Goal: Information Seeking & Learning: Learn about a topic

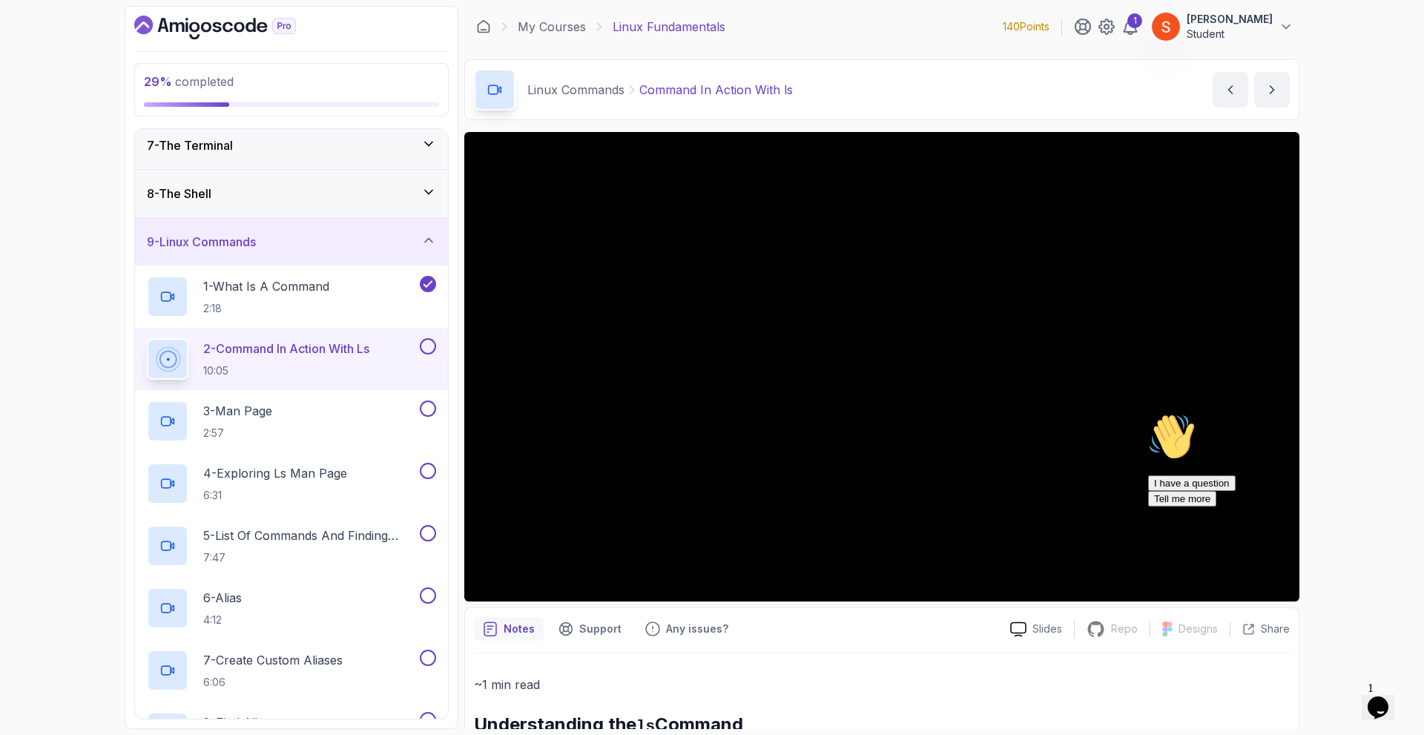
click at [1387, 701] on icon "$i18n('chat', 'chat_widget')" at bounding box center [1377, 707] width 21 height 22
click at [1384, 702] on icon "Close Chat This icon closes the chat window." at bounding box center [1375, 711] width 18 height 18
click at [1338, 696] on icon "Close" at bounding box center [1338, 702] width 0 height 13
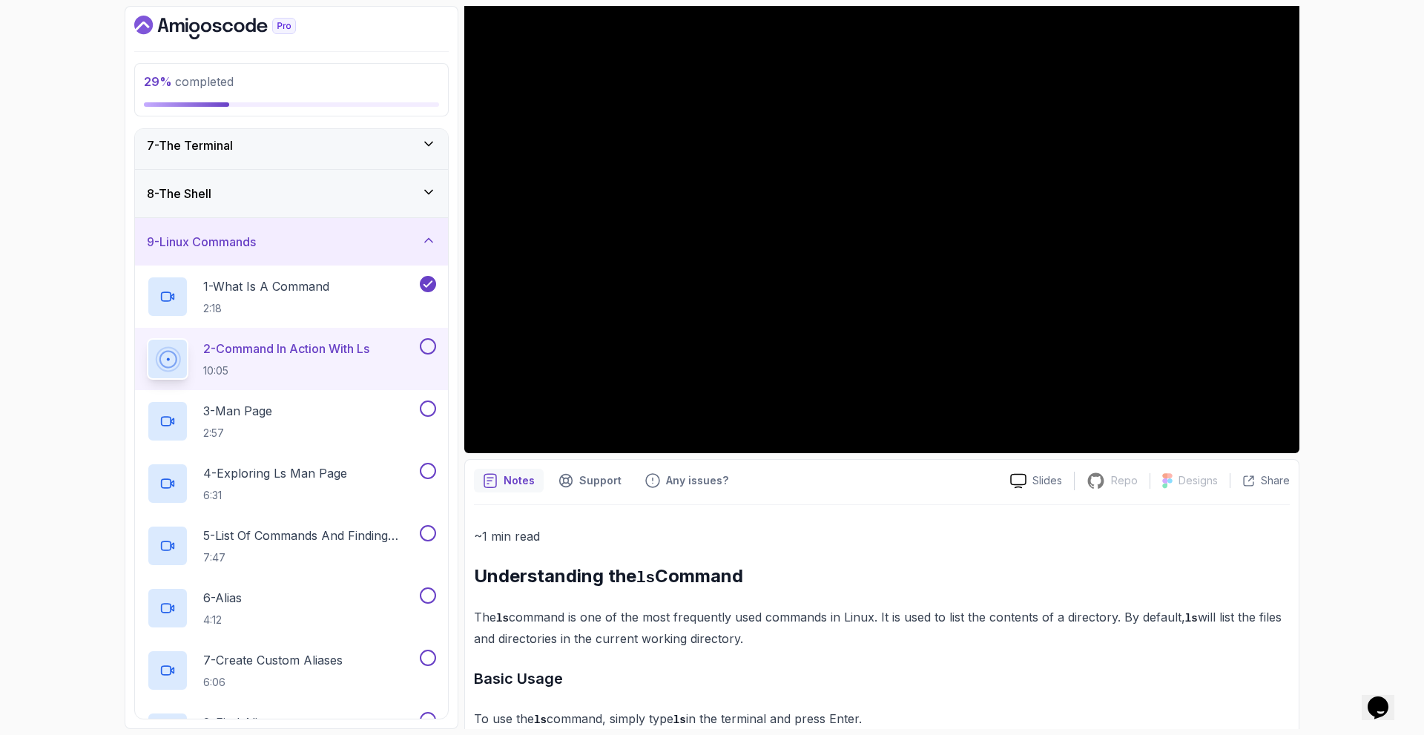
scroll to position [385, 0]
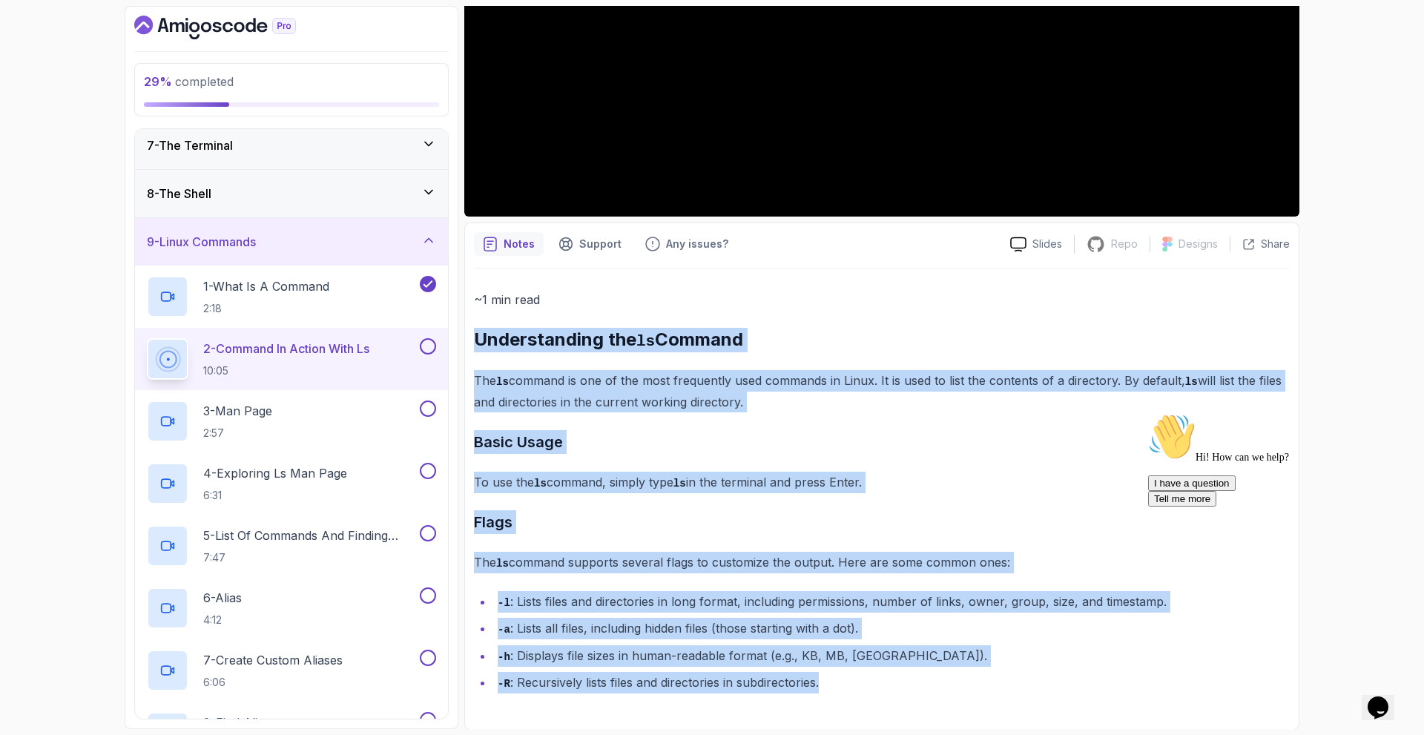
drag, startPoint x: 477, startPoint y: 327, endPoint x: 875, endPoint y: 736, distance: 570.6
click at [875, 734] on html "29 % completed 1 - Intro 2 - Getting Started 3 - Mac Installation 4 - Windows I…" at bounding box center [712, 367] width 1424 height 735
copy div "Understanding the ls Command The ls command is one of the most frequently used …"
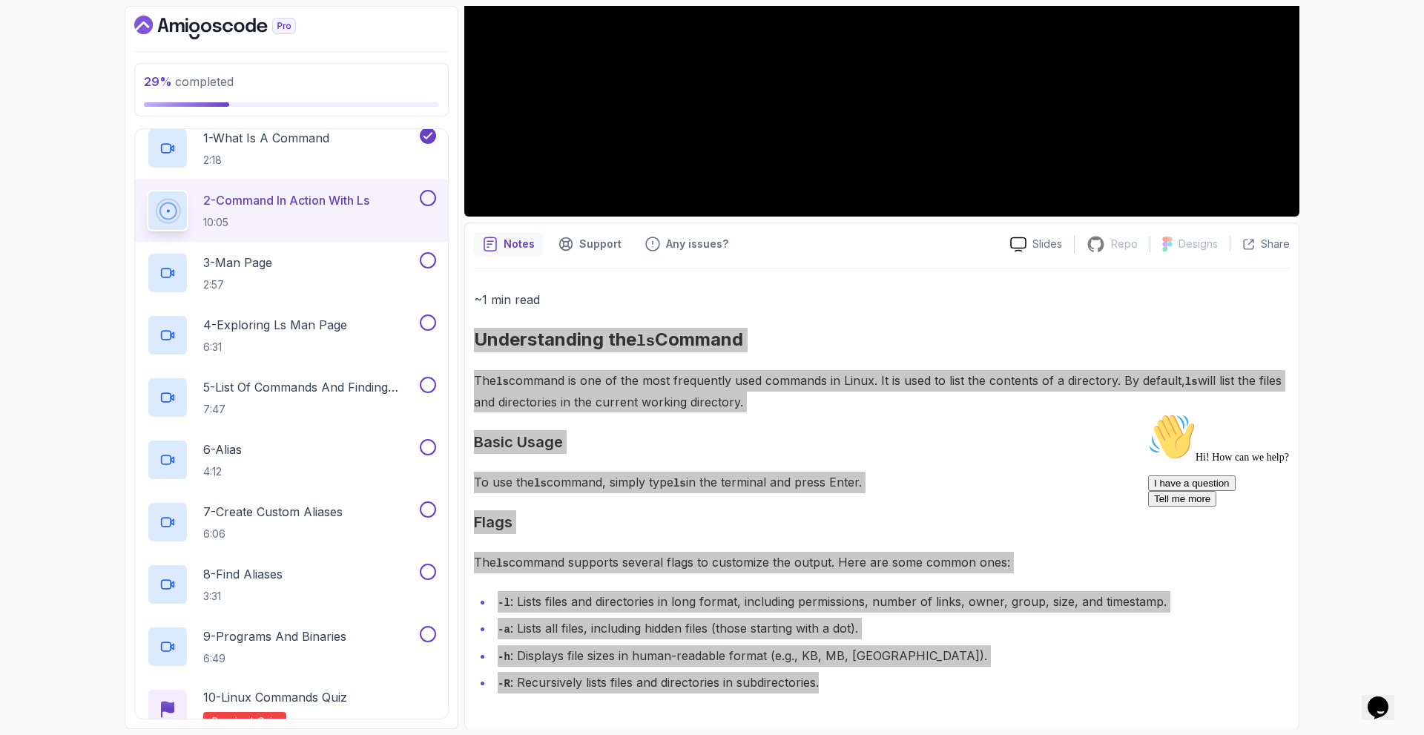
scroll to position [0, 0]
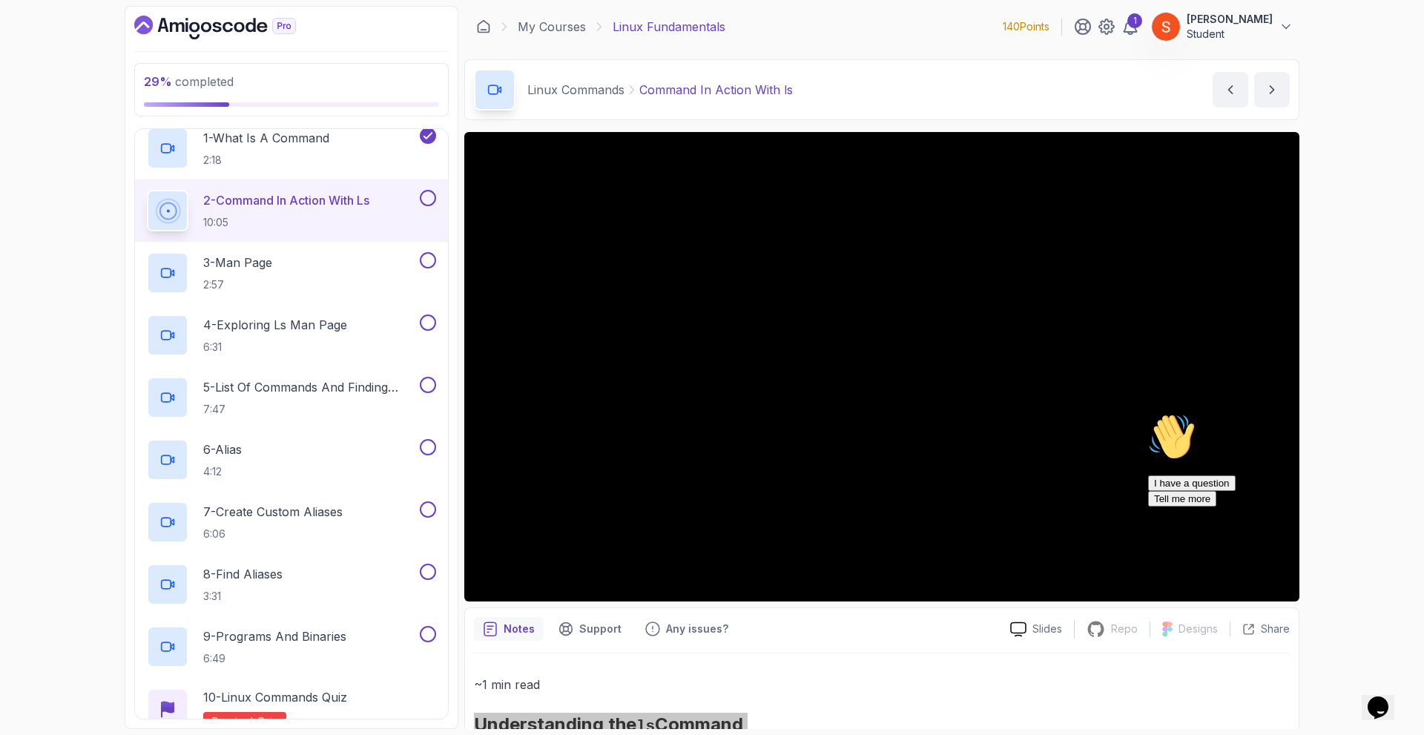
click at [1390, 696] on div "Opens Chat This icon Opens the chat window." at bounding box center [1378, 708] width 24 height 24
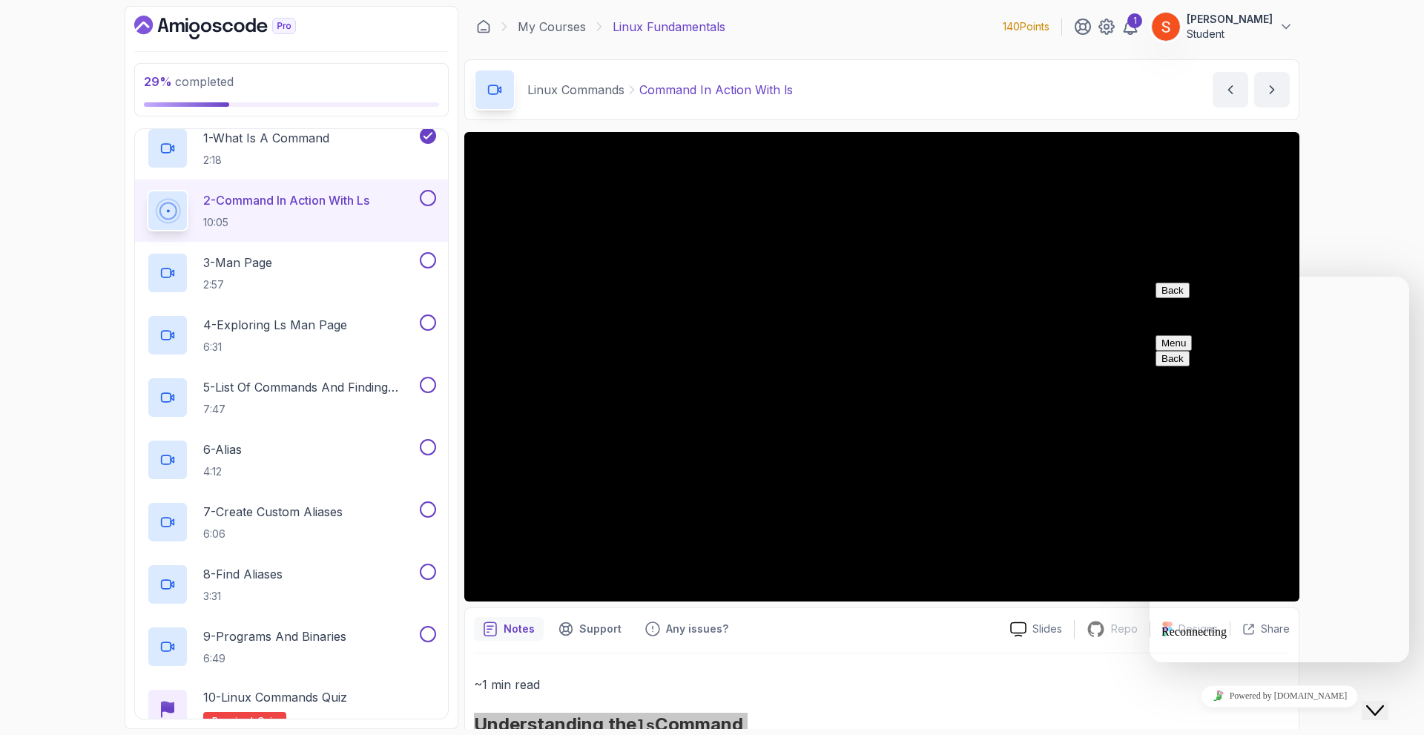
click at [1388, 701] on button "Close Chat This icon closes the chat window." at bounding box center [1375, 710] width 27 height 19
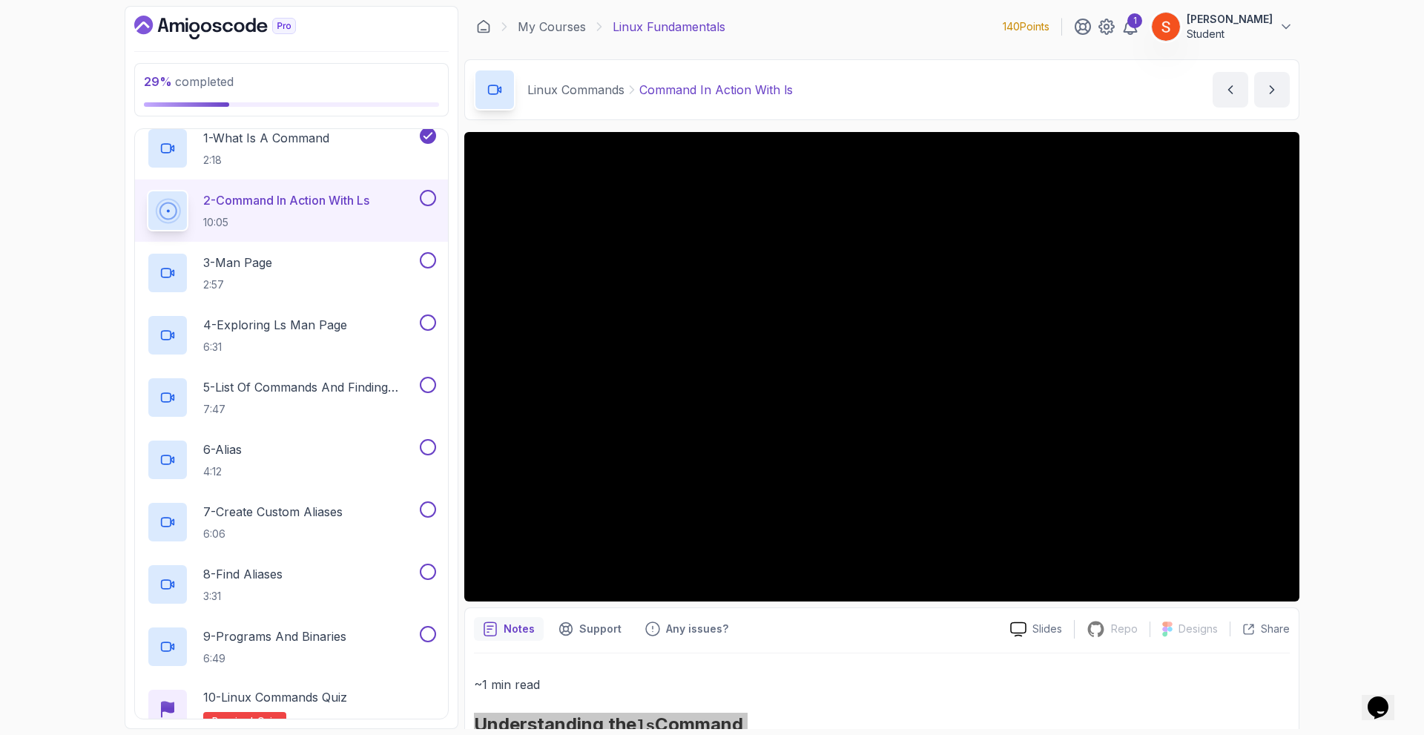
click at [1390, 696] on div "Opens Chat This icon Opens the chat window." at bounding box center [1378, 708] width 24 height 24
click at [1388, 701] on button "Close Chat This icon closes the chat window." at bounding box center [1375, 710] width 27 height 19
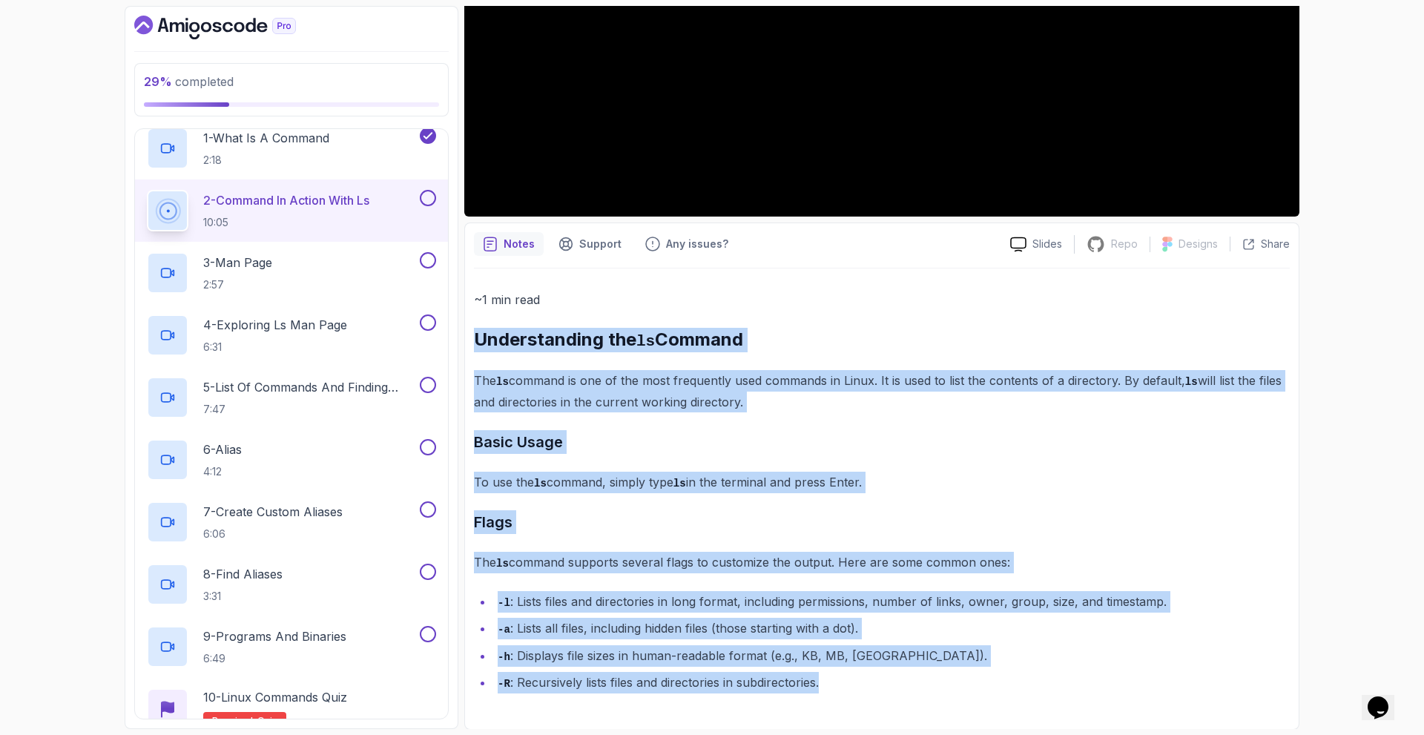
click at [923, 452] on h3 "Basic Usage" at bounding box center [882, 442] width 816 height 24
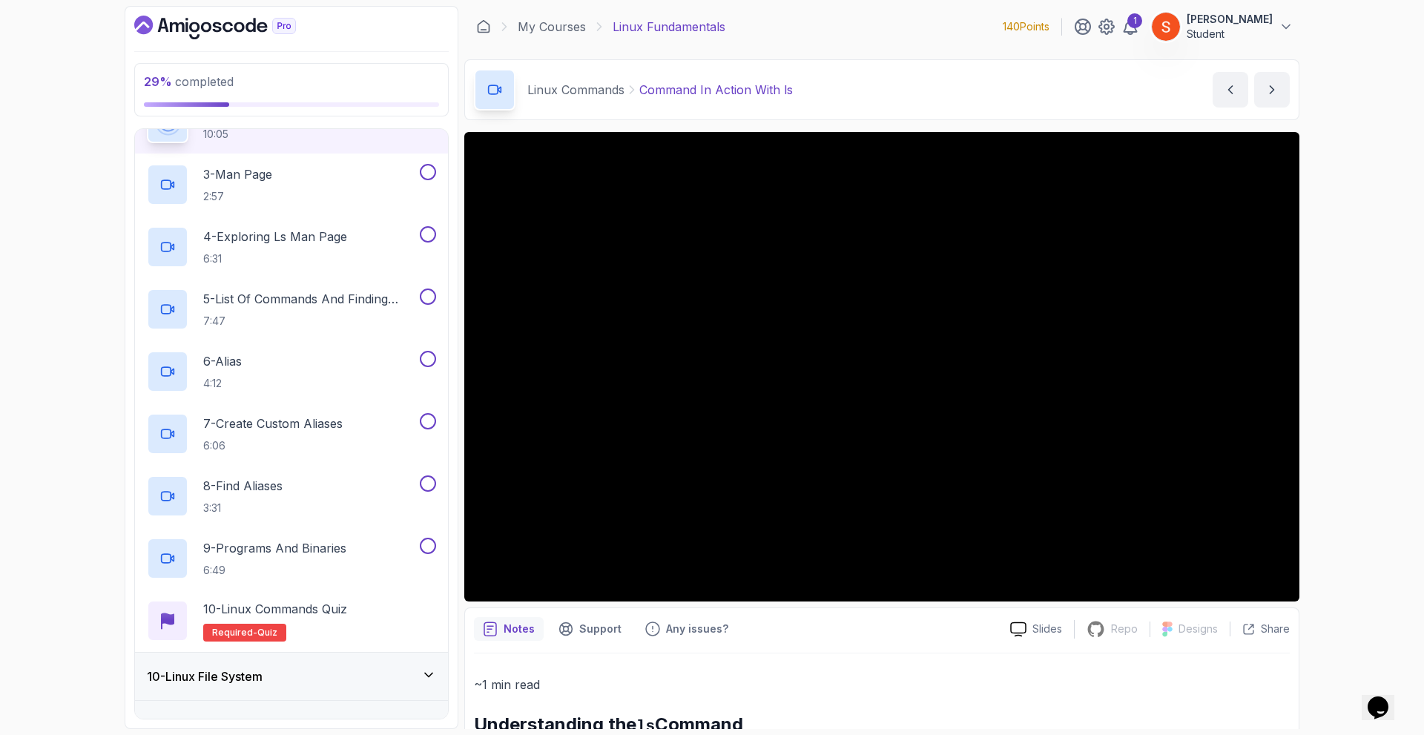
scroll to position [756, 0]
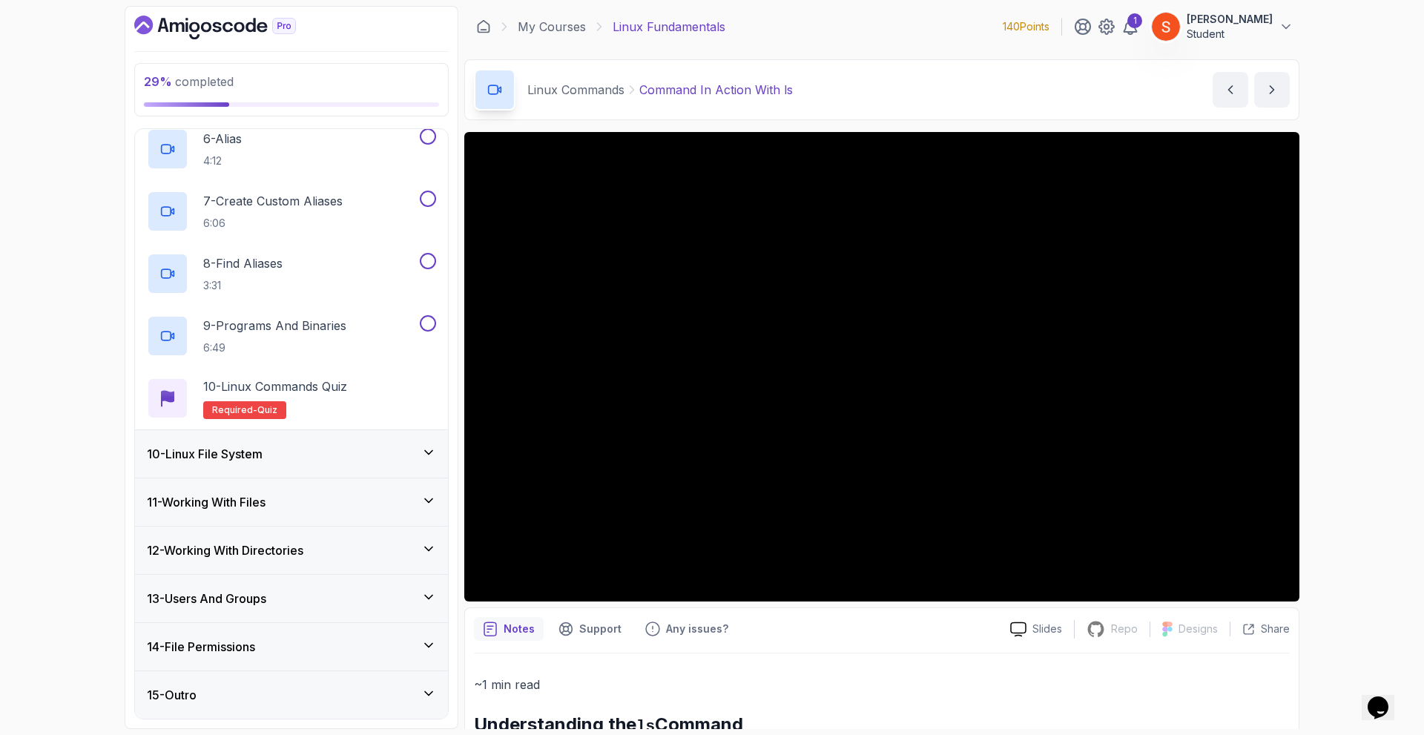
click at [290, 440] on div "10 - Linux File System" at bounding box center [291, 453] width 313 height 47
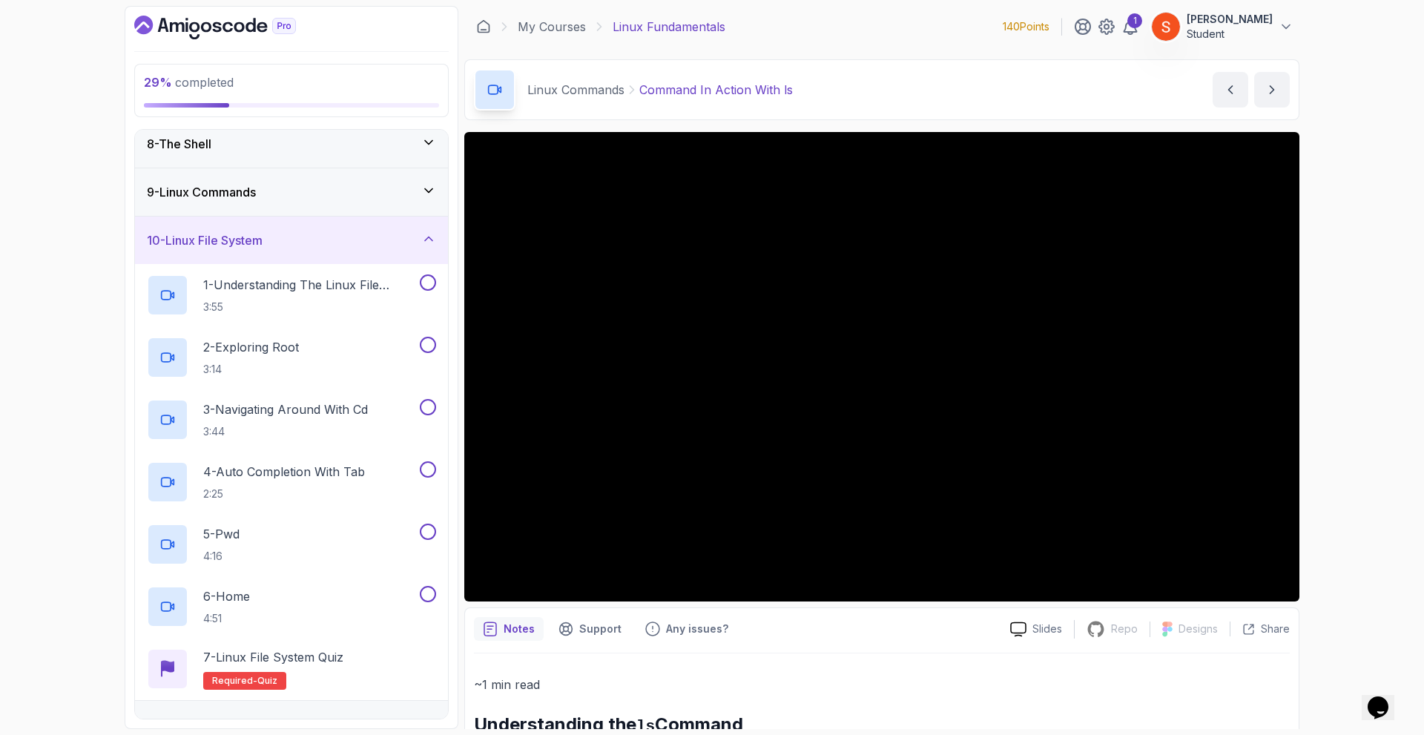
click at [263, 237] on h3 "10 - Linux File System" at bounding box center [205, 240] width 116 height 18
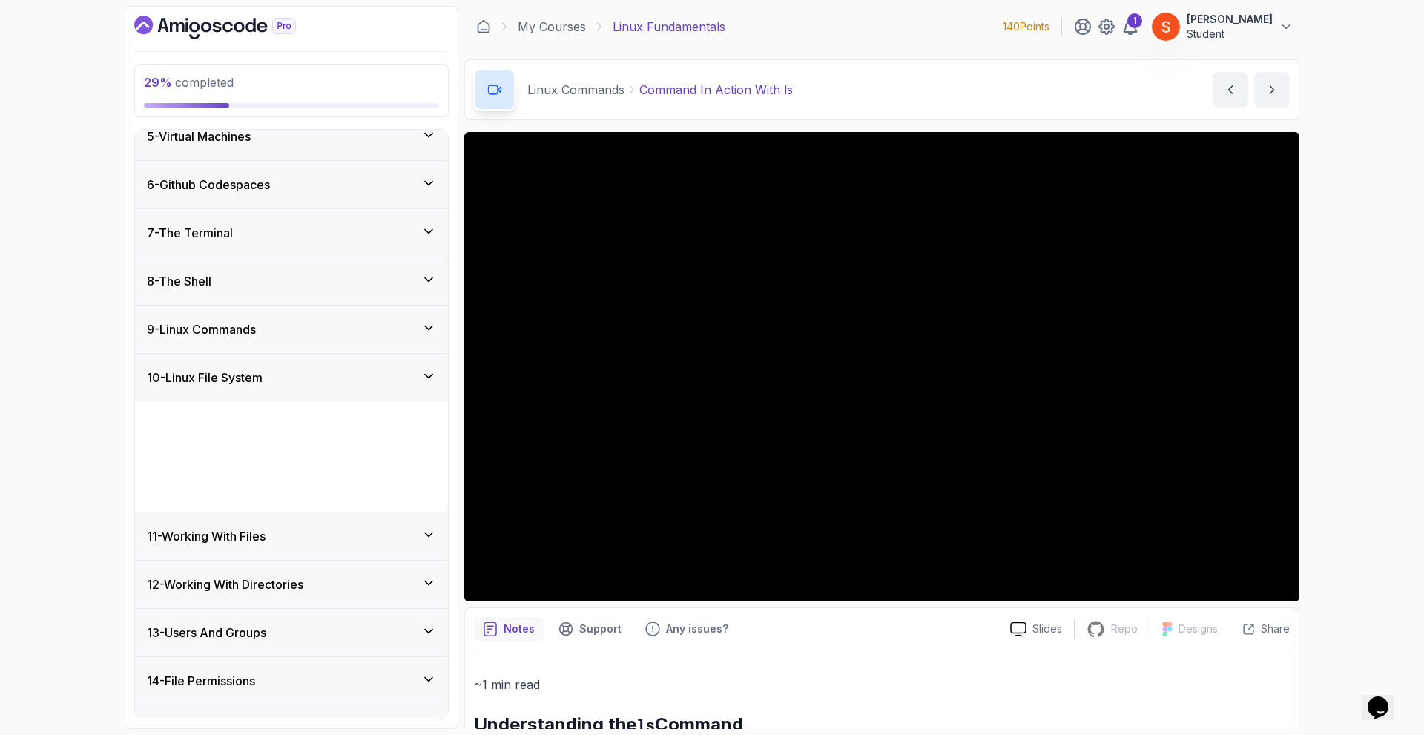
scroll to position [133, 0]
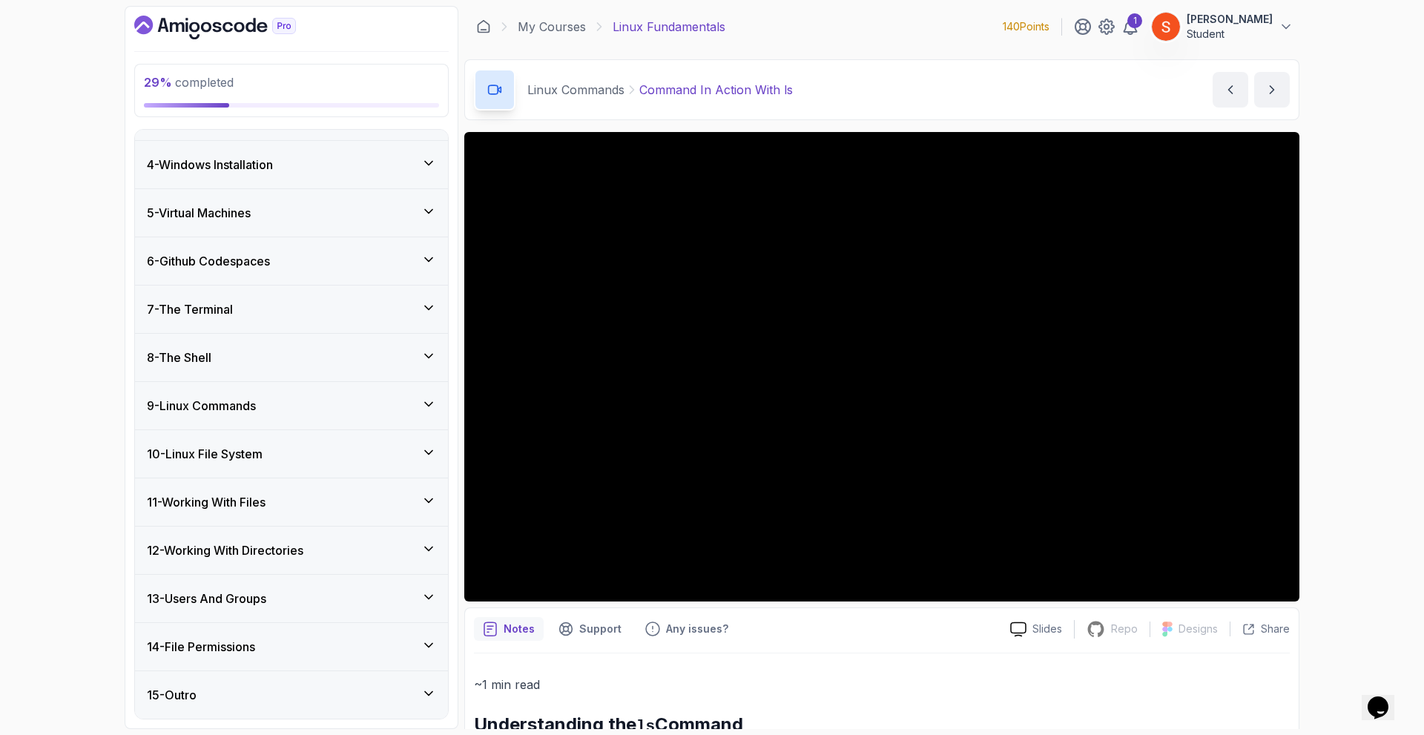
click at [289, 397] on div "9 - Linux Commands" at bounding box center [291, 406] width 289 height 18
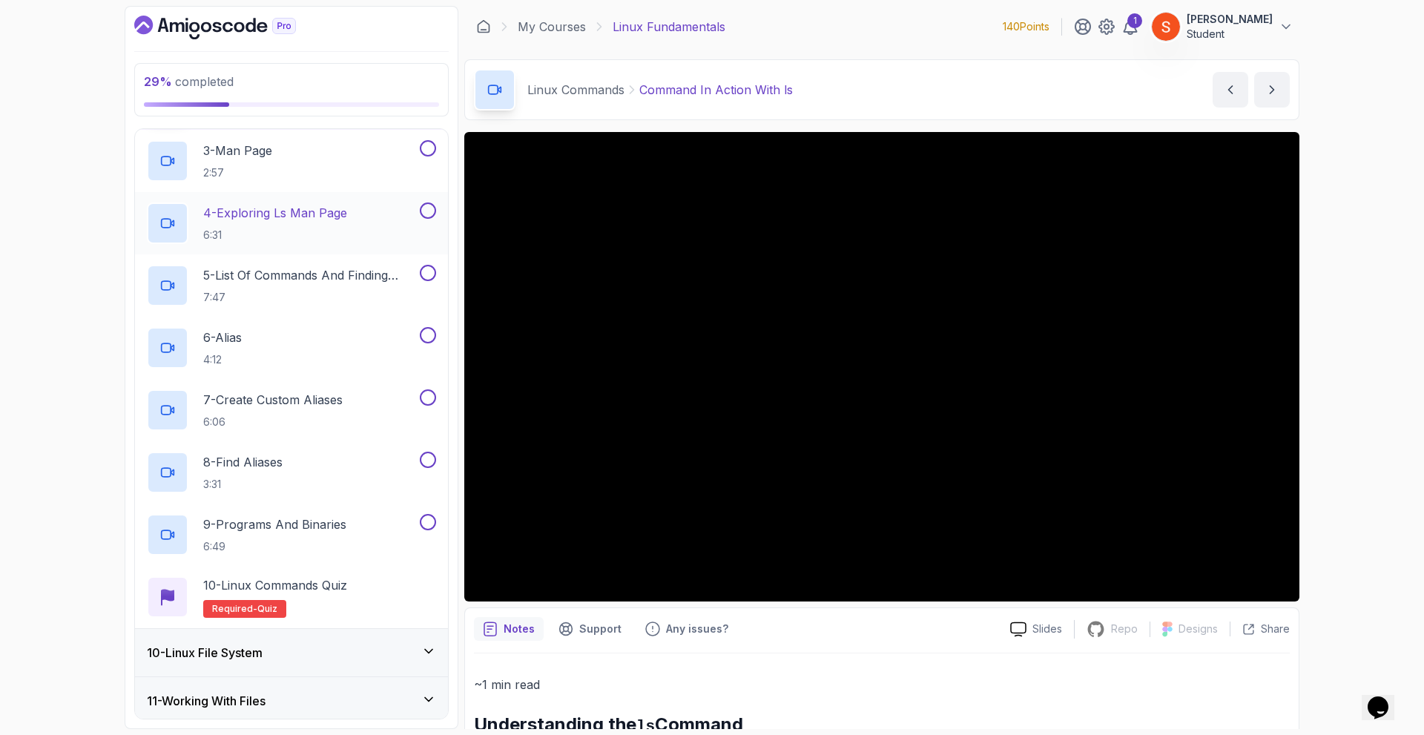
scroll to position [483, 0]
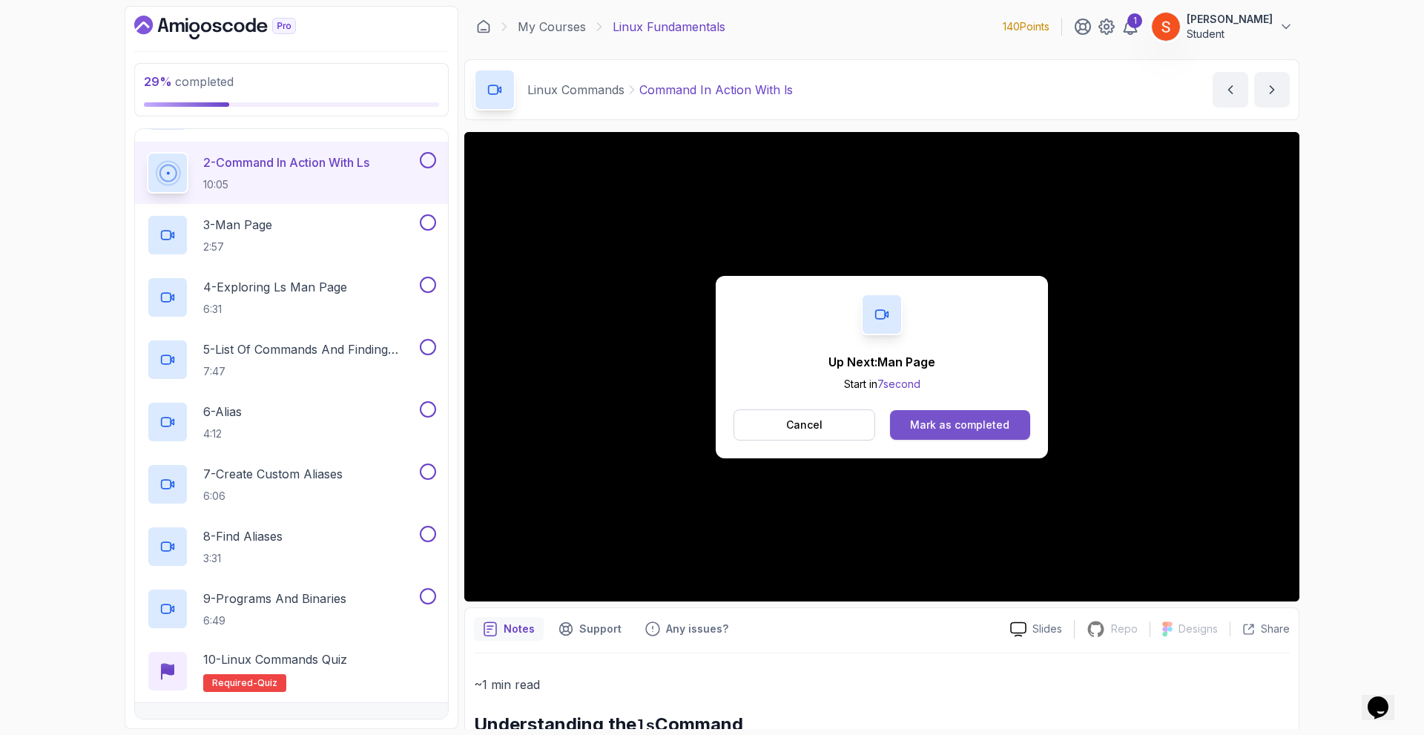
click at [913, 422] on div "Mark as completed" at bounding box center [959, 424] width 99 height 15
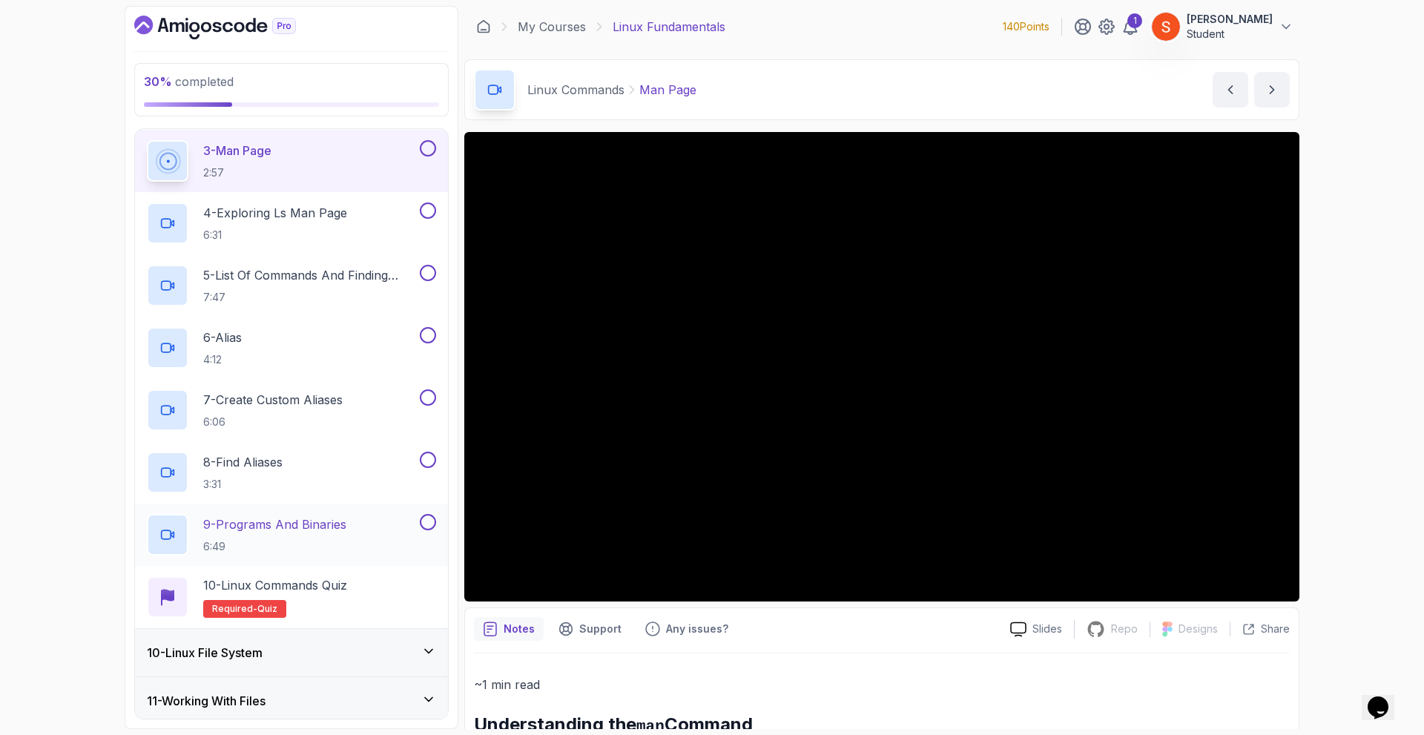
scroll to position [756, 0]
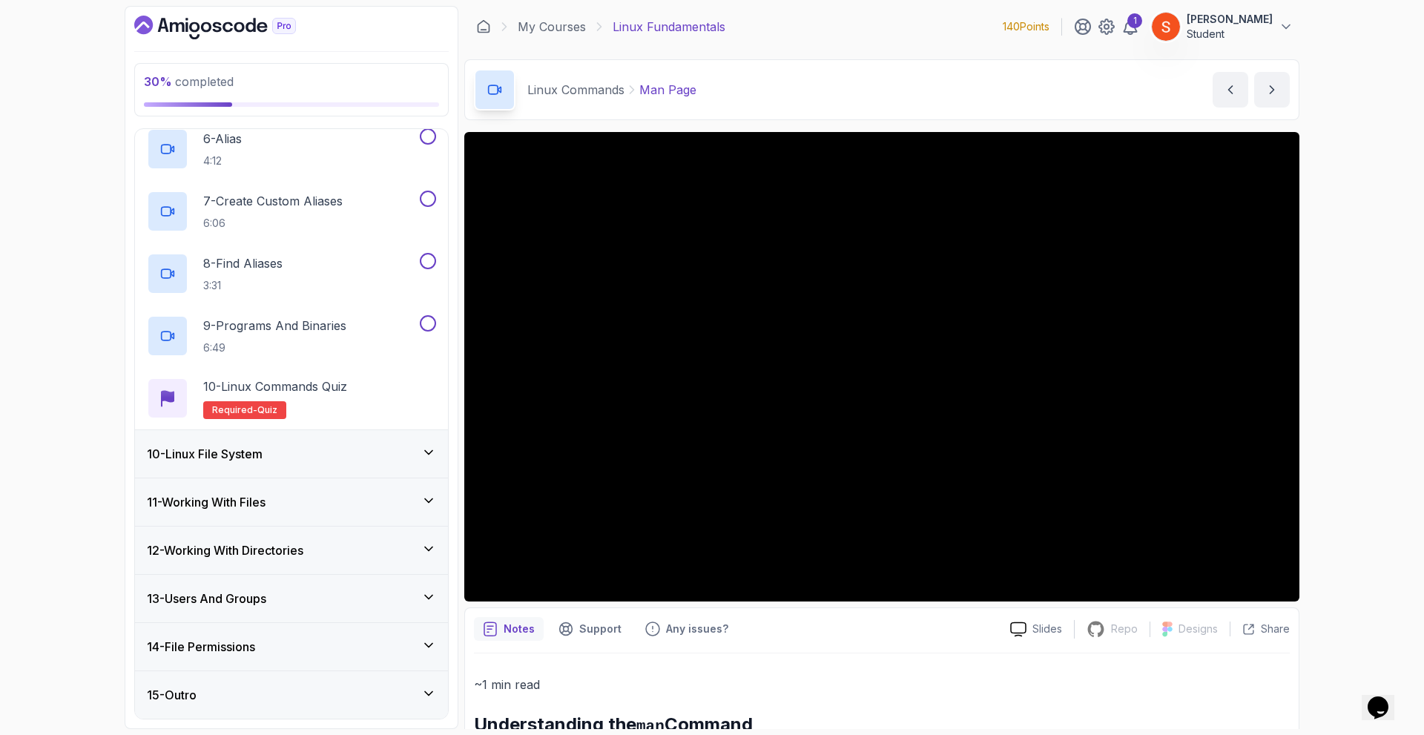
click at [363, 450] on div "10 - Linux File System" at bounding box center [291, 454] width 289 height 18
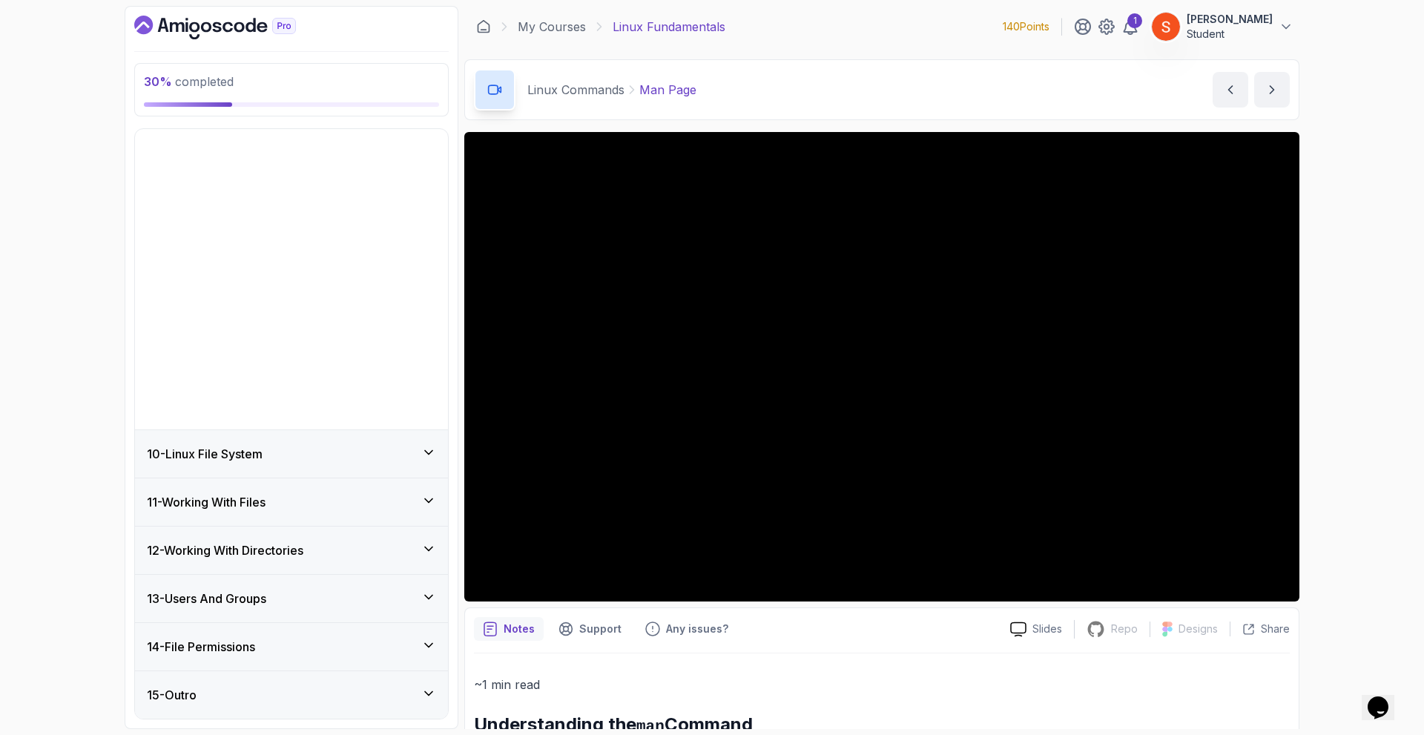
scroll to position [133, 0]
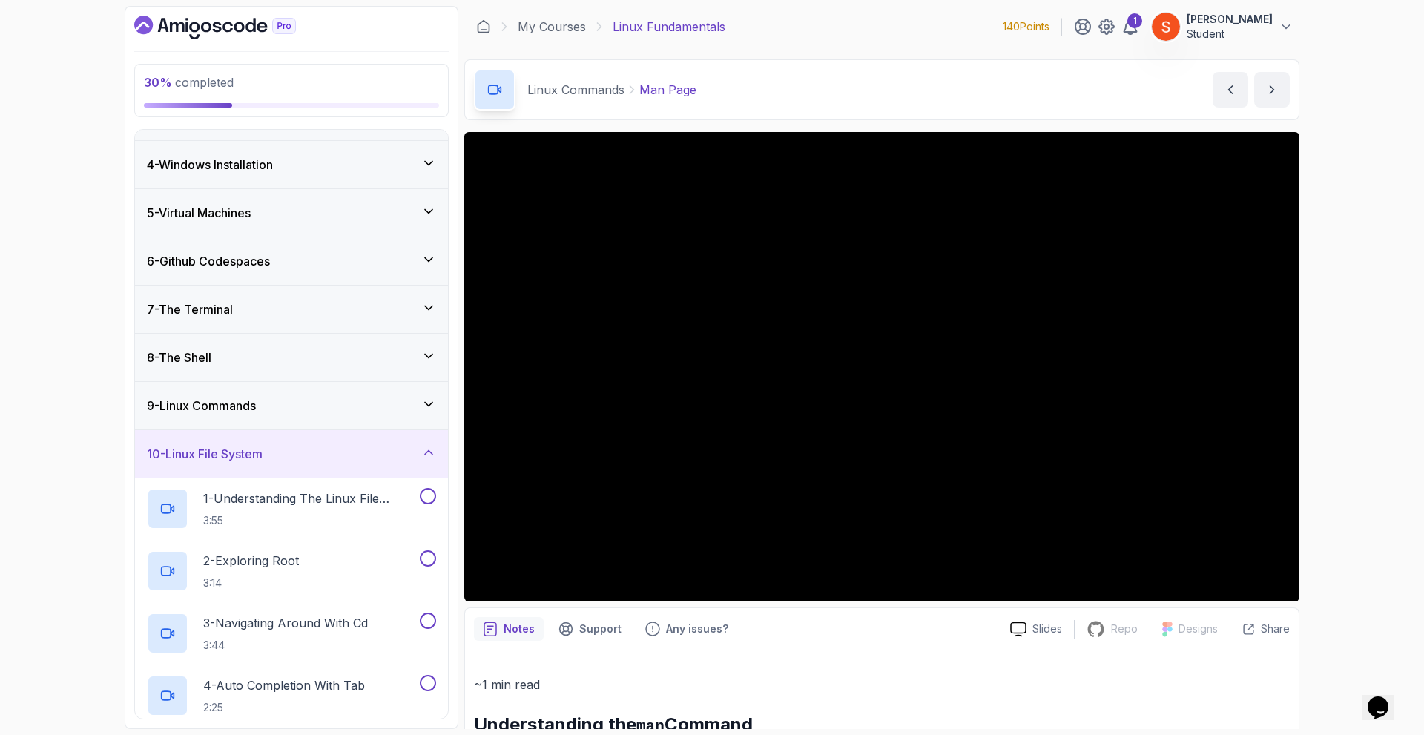
click at [331, 453] on div "10 - Linux File System" at bounding box center [291, 454] width 289 height 18
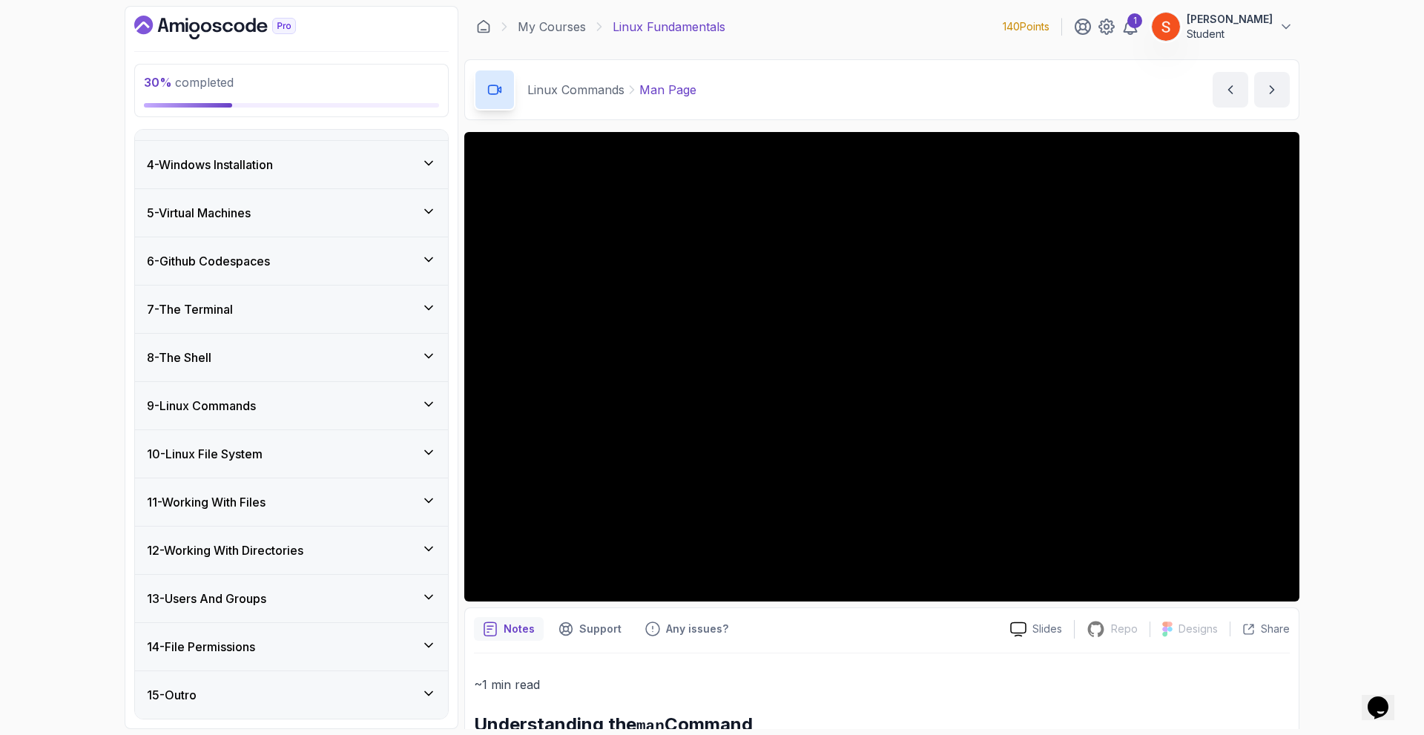
click at [308, 417] on div "9 - Linux Commands" at bounding box center [291, 405] width 313 height 47
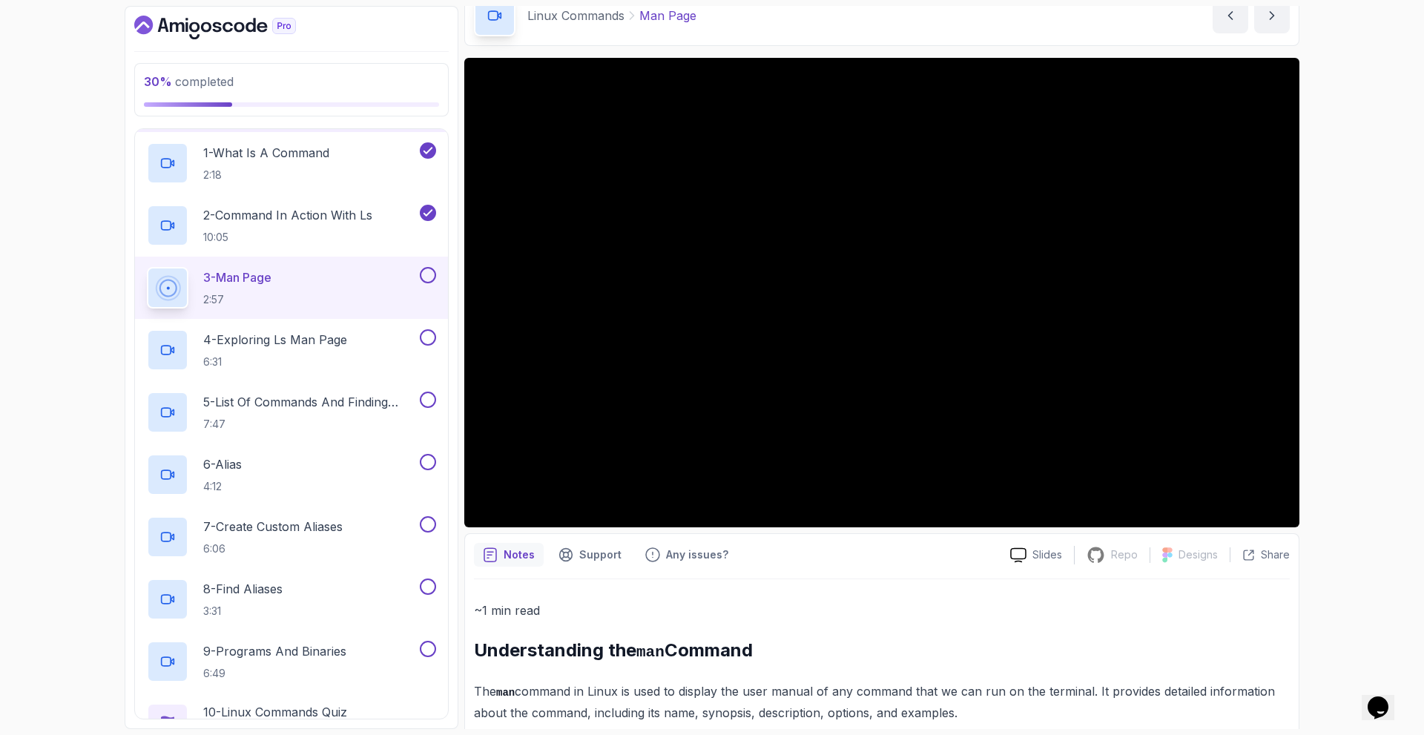
scroll to position [178, 0]
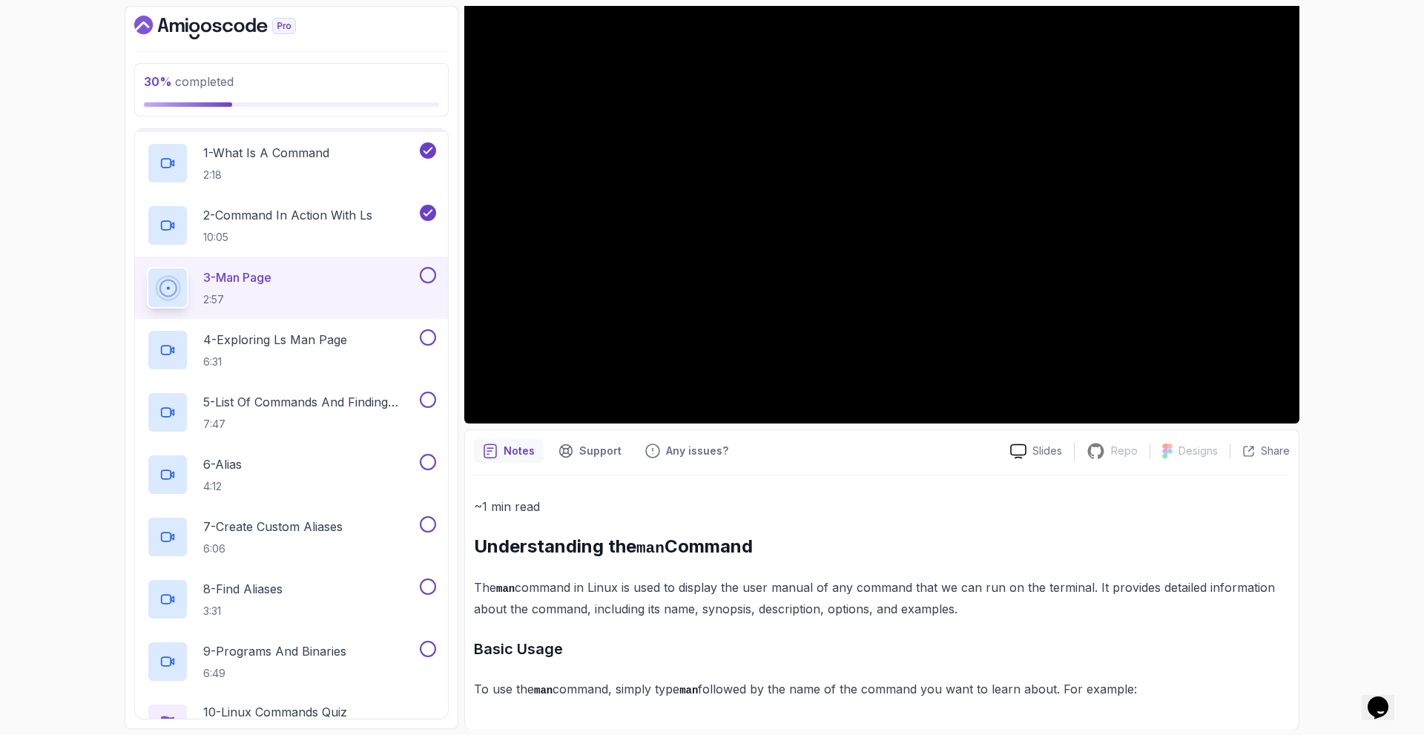
drag, startPoint x: 518, startPoint y: 547, endPoint x: 1162, endPoint y: 686, distance: 659.2
click at [1162, 686] on div "~1 min read Understanding the man Command The man command in Linux is used to d…" at bounding box center [882, 597] width 816 height 203
copy div "Understanding the man Command The man command in Linux is used to display the u…"
click at [1146, 618] on div "~1 min read Understanding the man Command The man command in Linux is used to d…" at bounding box center [882, 597] width 816 height 203
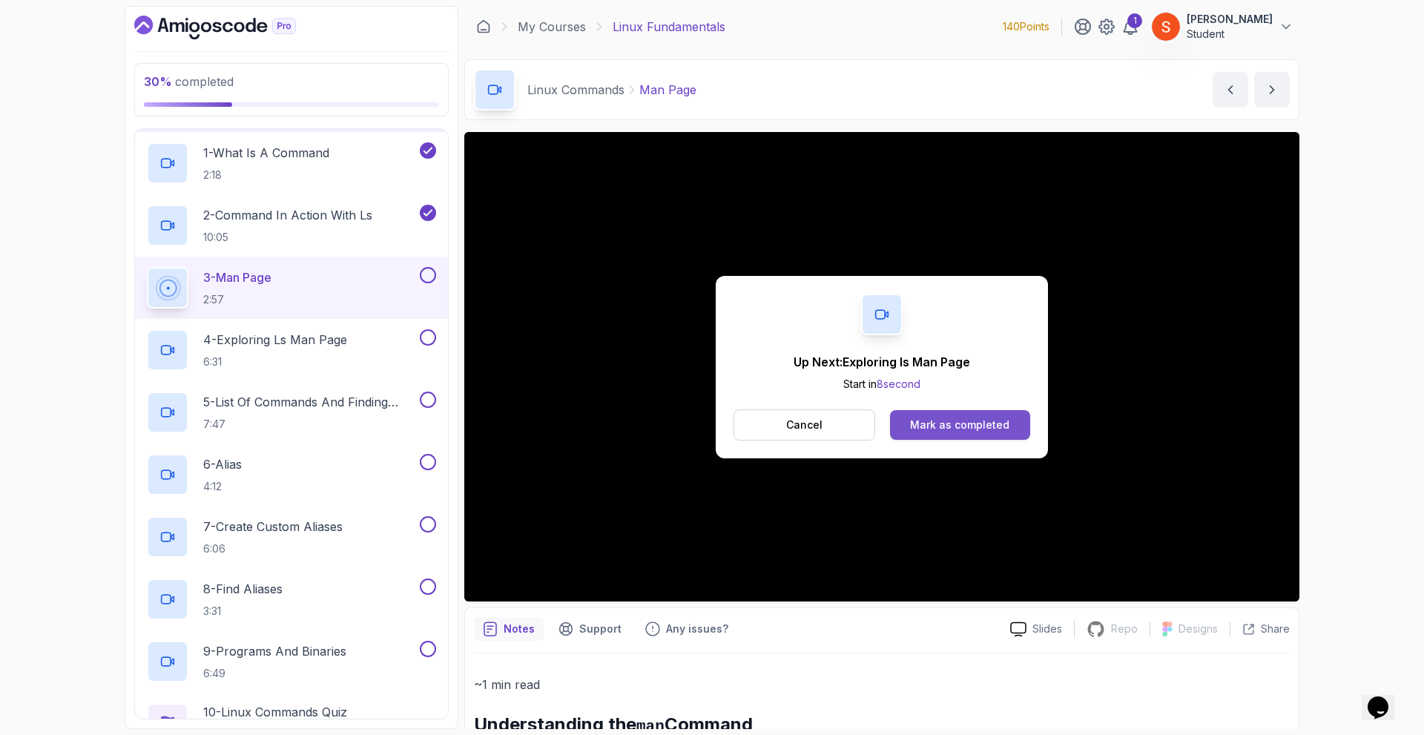
click at [943, 413] on button "Mark as completed" at bounding box center [960, 425] width 140 height 30
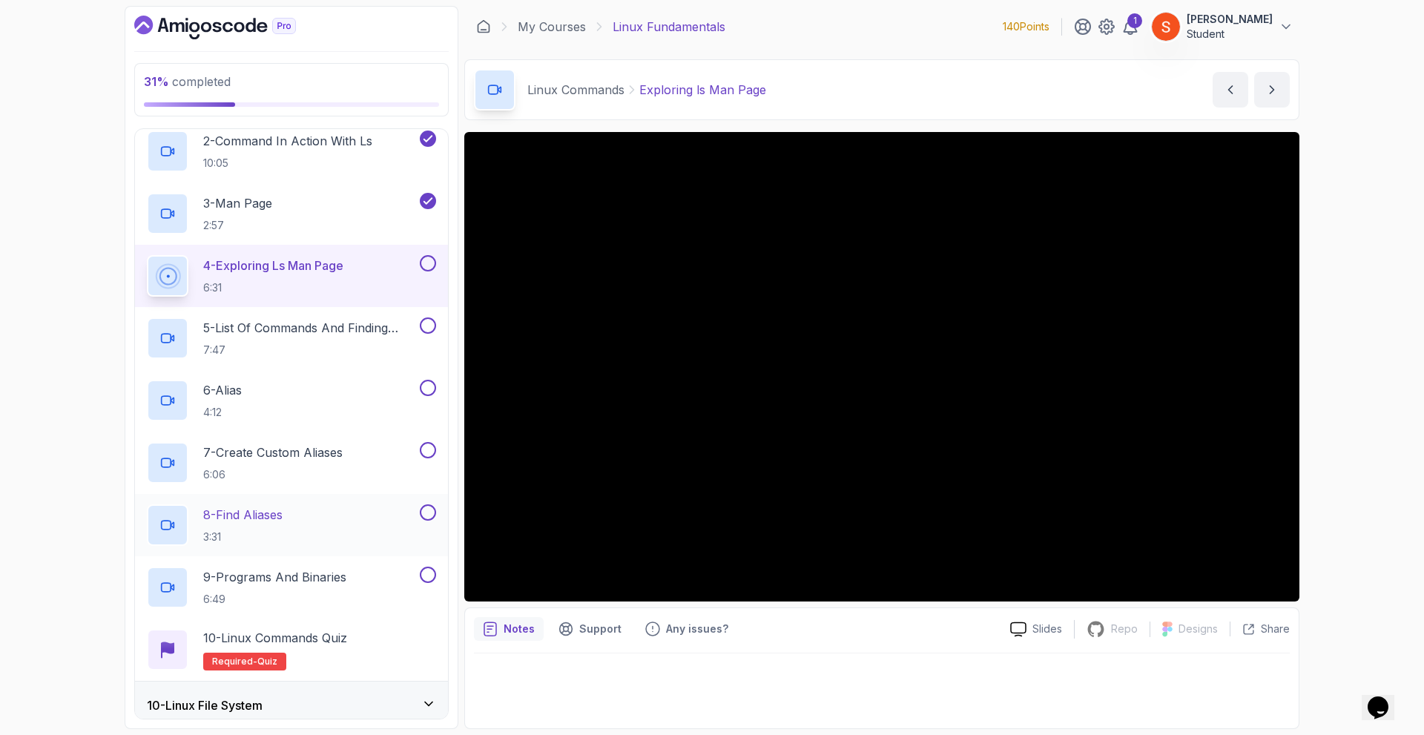
scroll to position [653, 0]
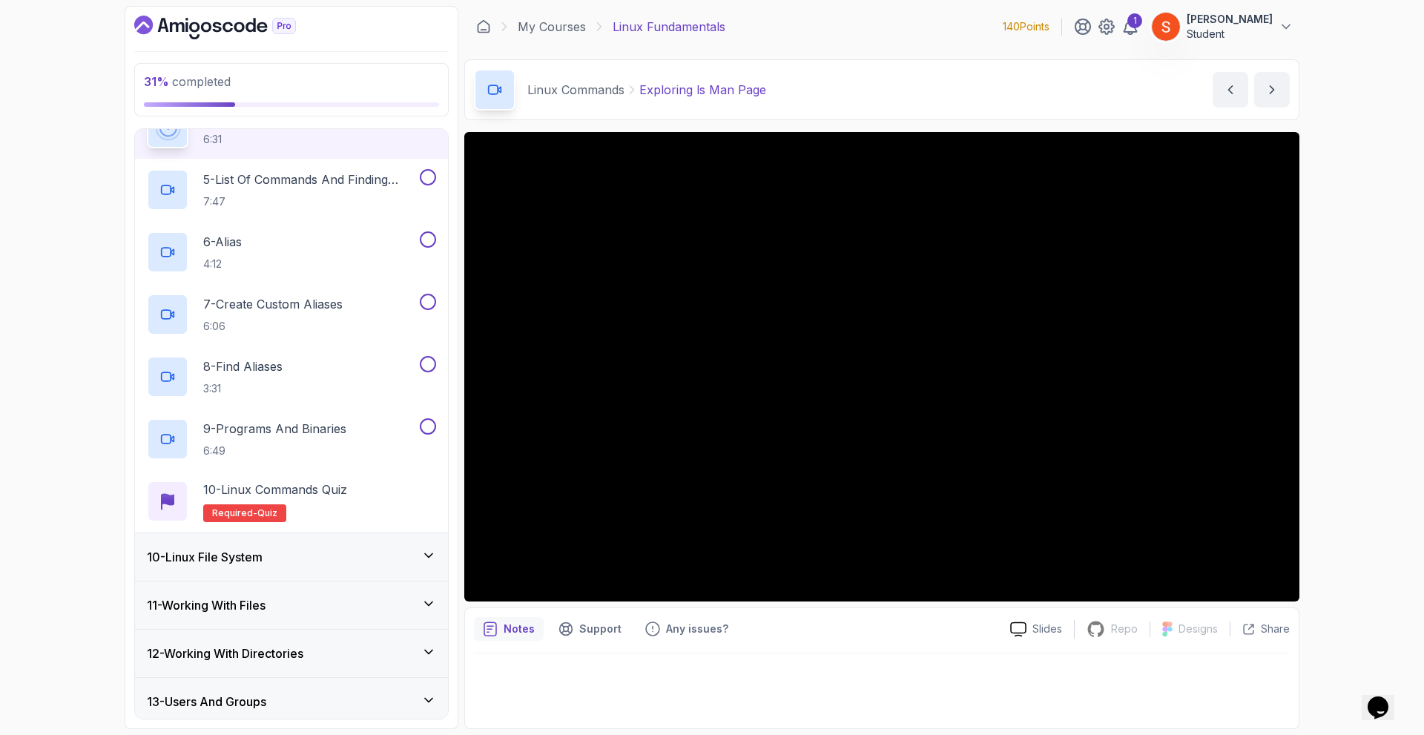
click at [306, 554] on div "10 - Linux File System" at bounding box center [291, 557] width 289 height 18
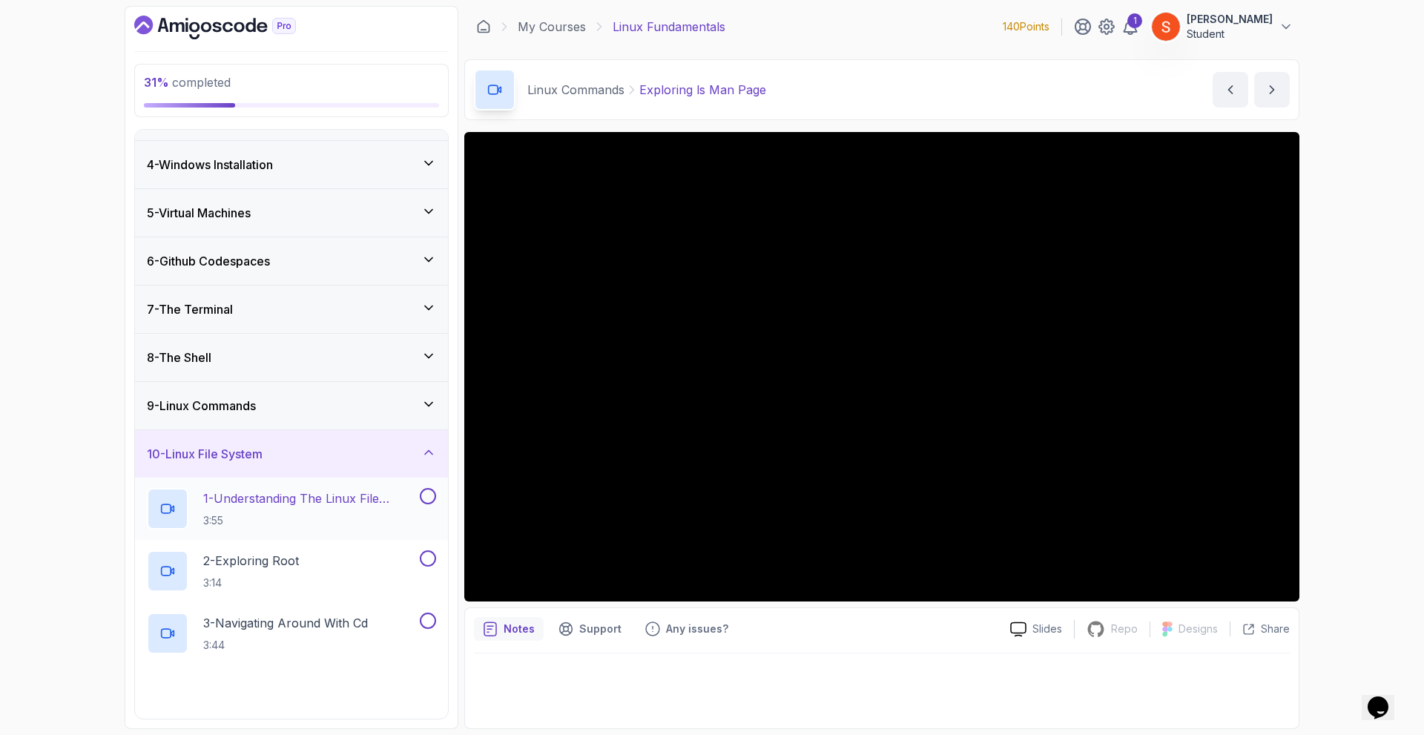
scroll to position [504, 0]
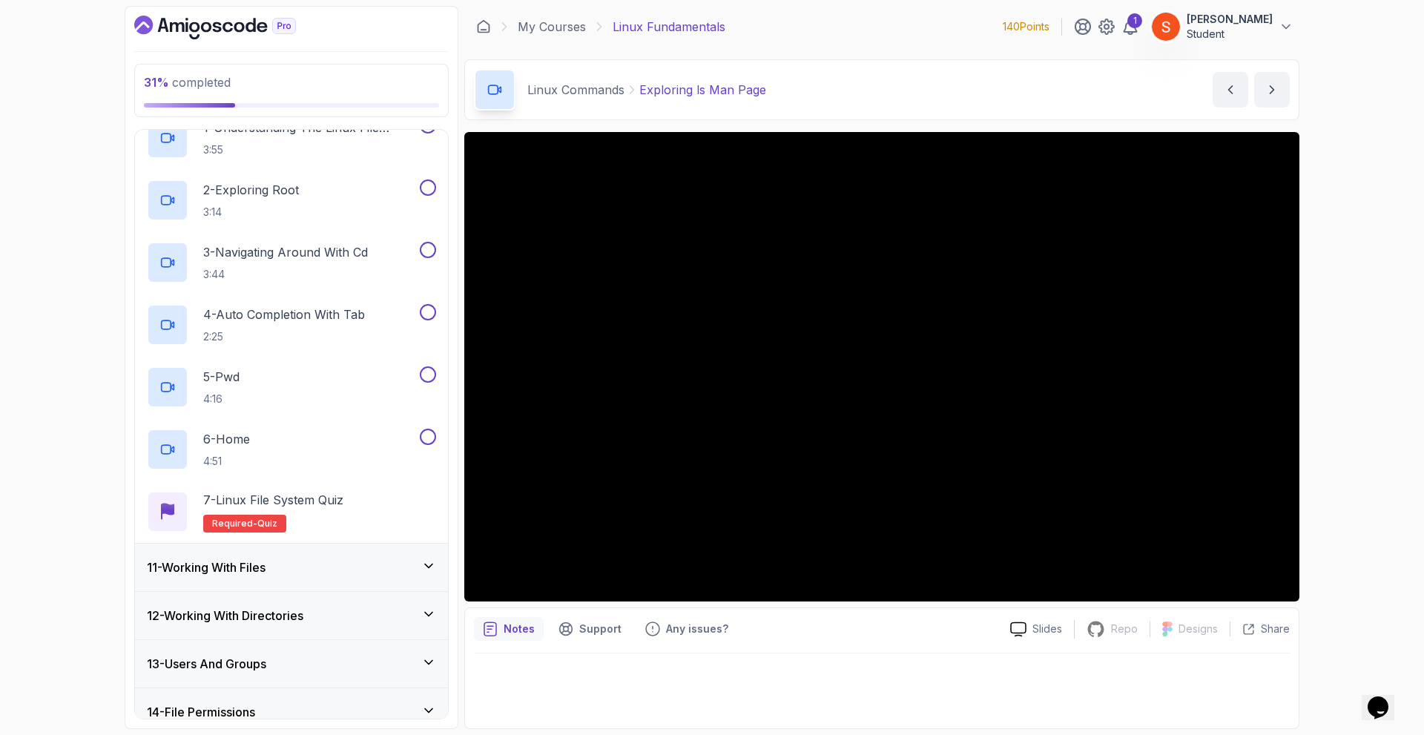
click at [282, 564] on div "11 - Working With Files" at bounding box center [291, 567] width 289 height 18
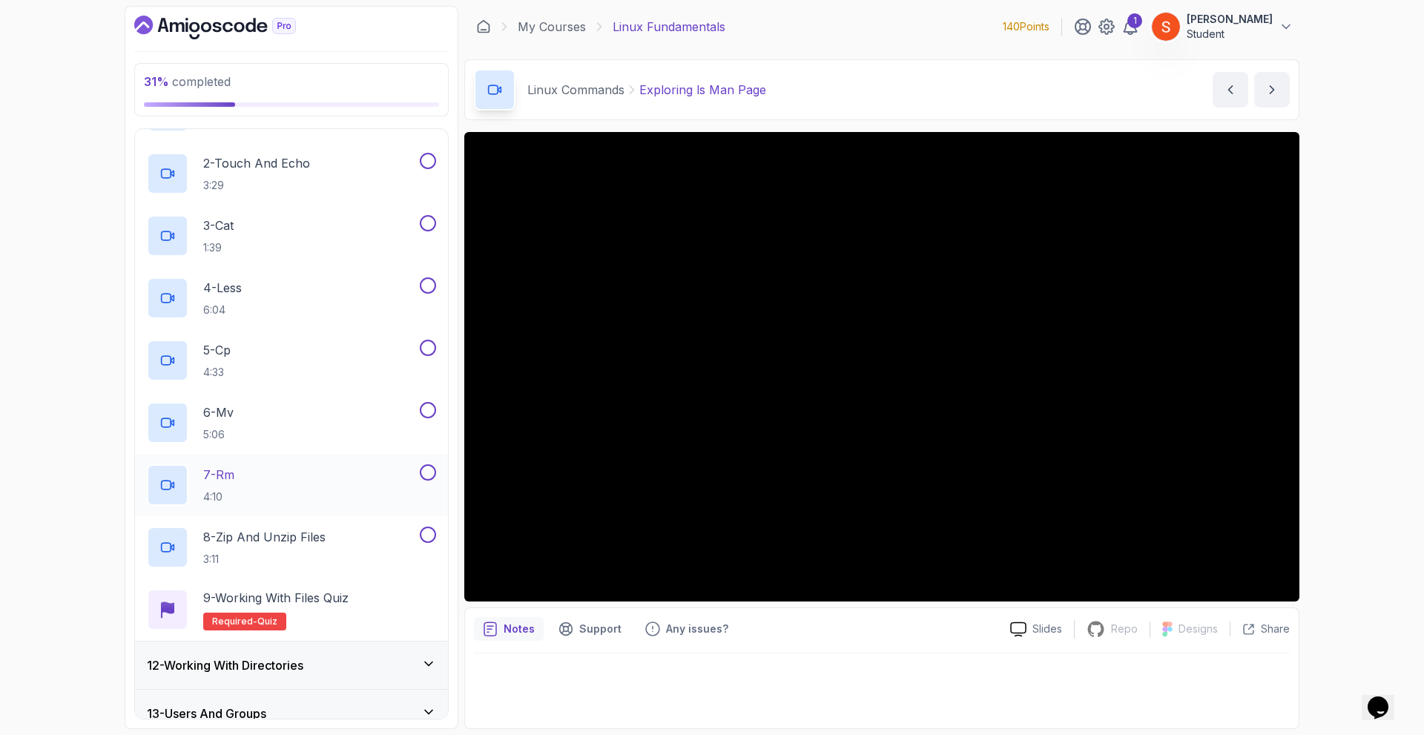
scroll to position [693, 0]
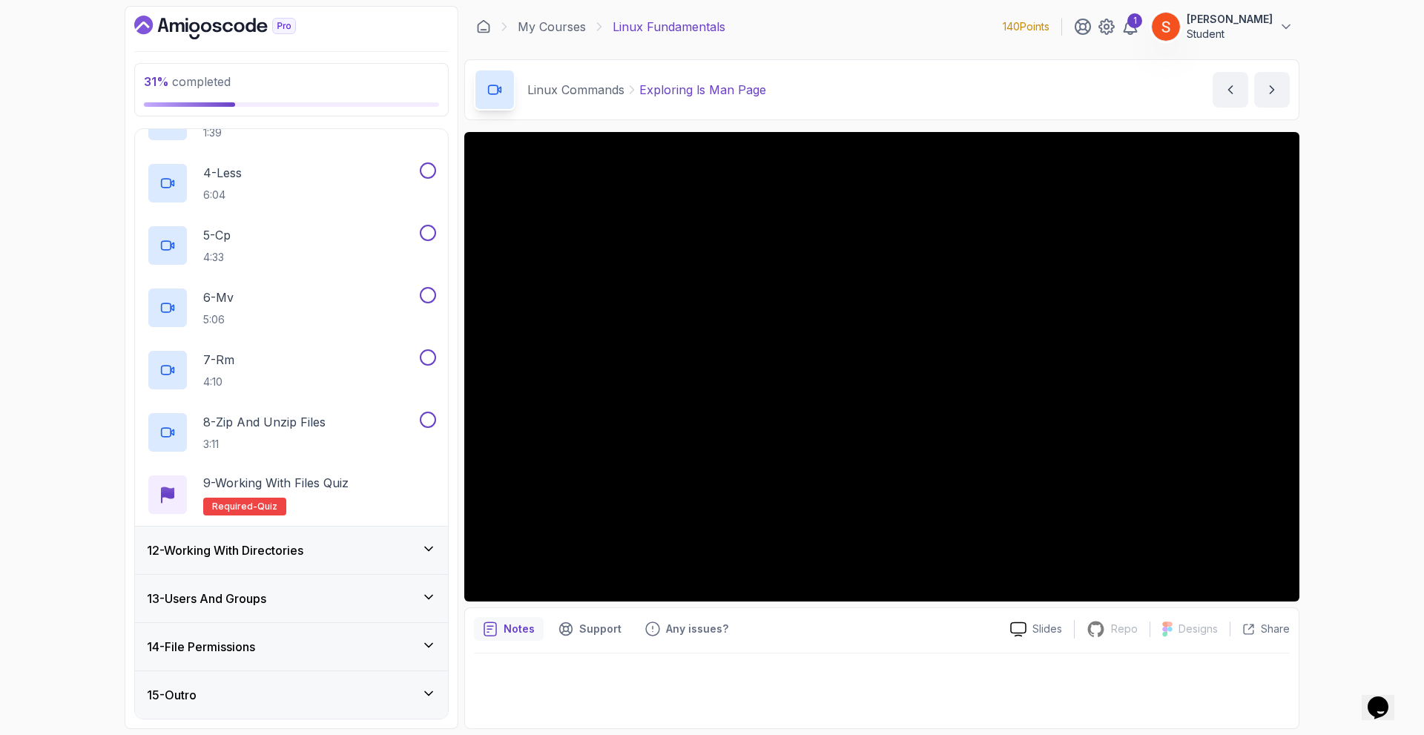
click at [261, 544] on h3 "12 - Working With Directories" at bounding box center [225, 550] width 156 height 18
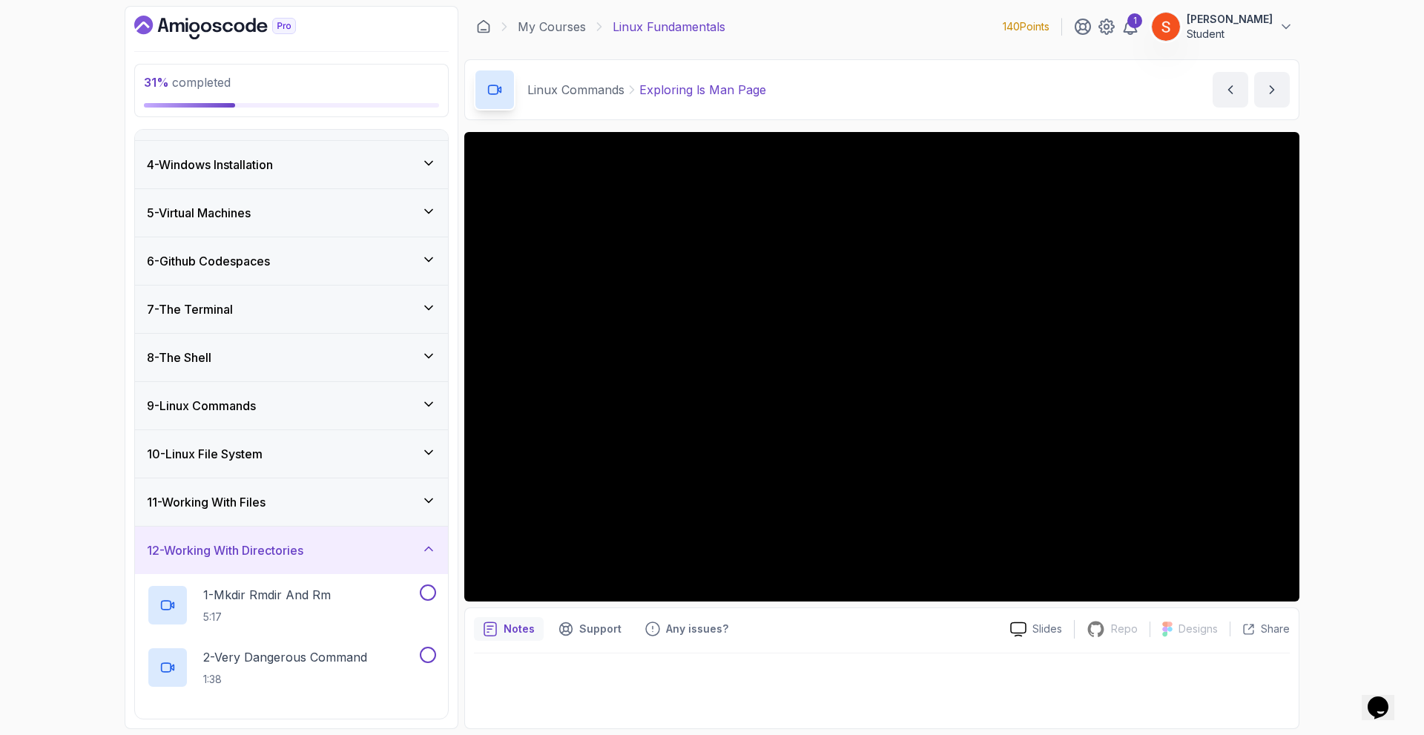
scroll to position [445, 0]
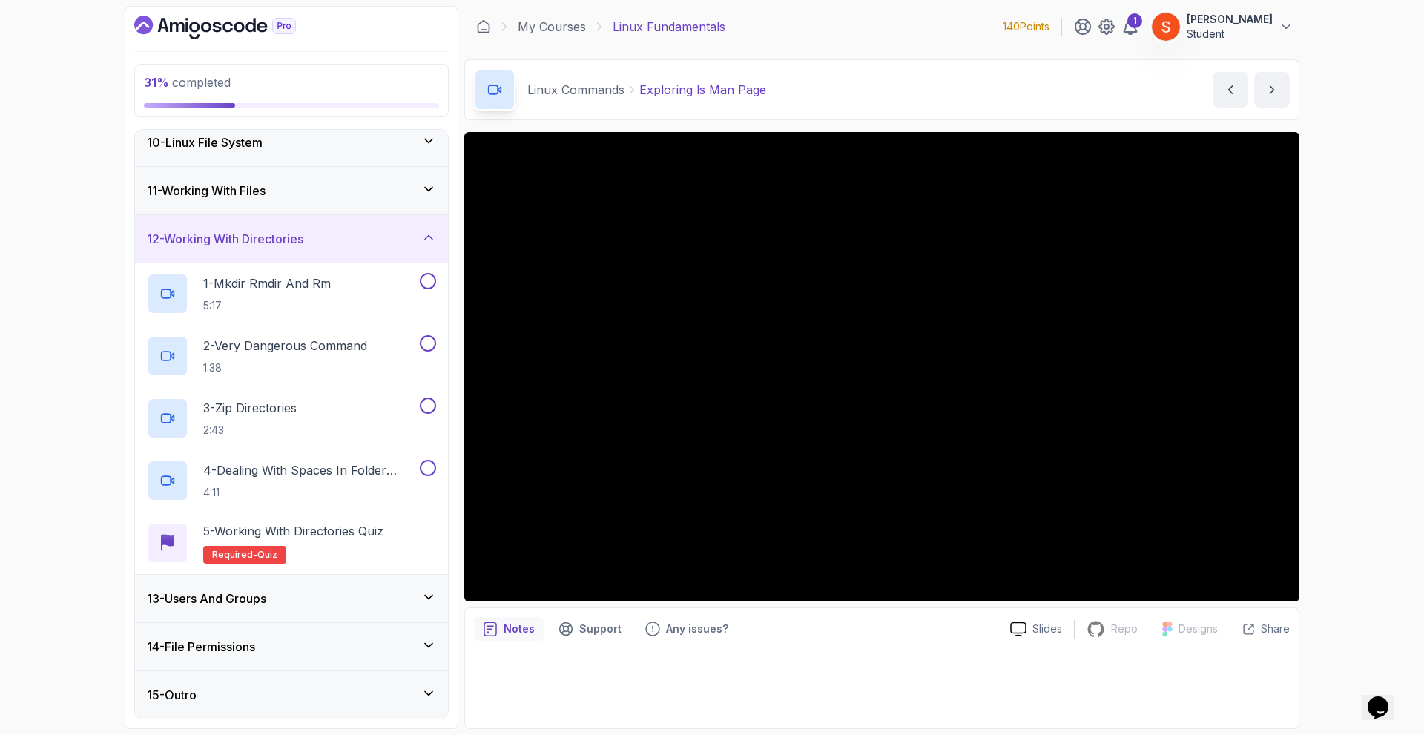
drag, startPoint x: 234, startPoint y: 604, endPoint x: 239, endPoint y: 598, distance: 8.5
click at [234, 604] on h3 "13 - Users And Groups" at bounding box center [206, 599] width 119 height 18
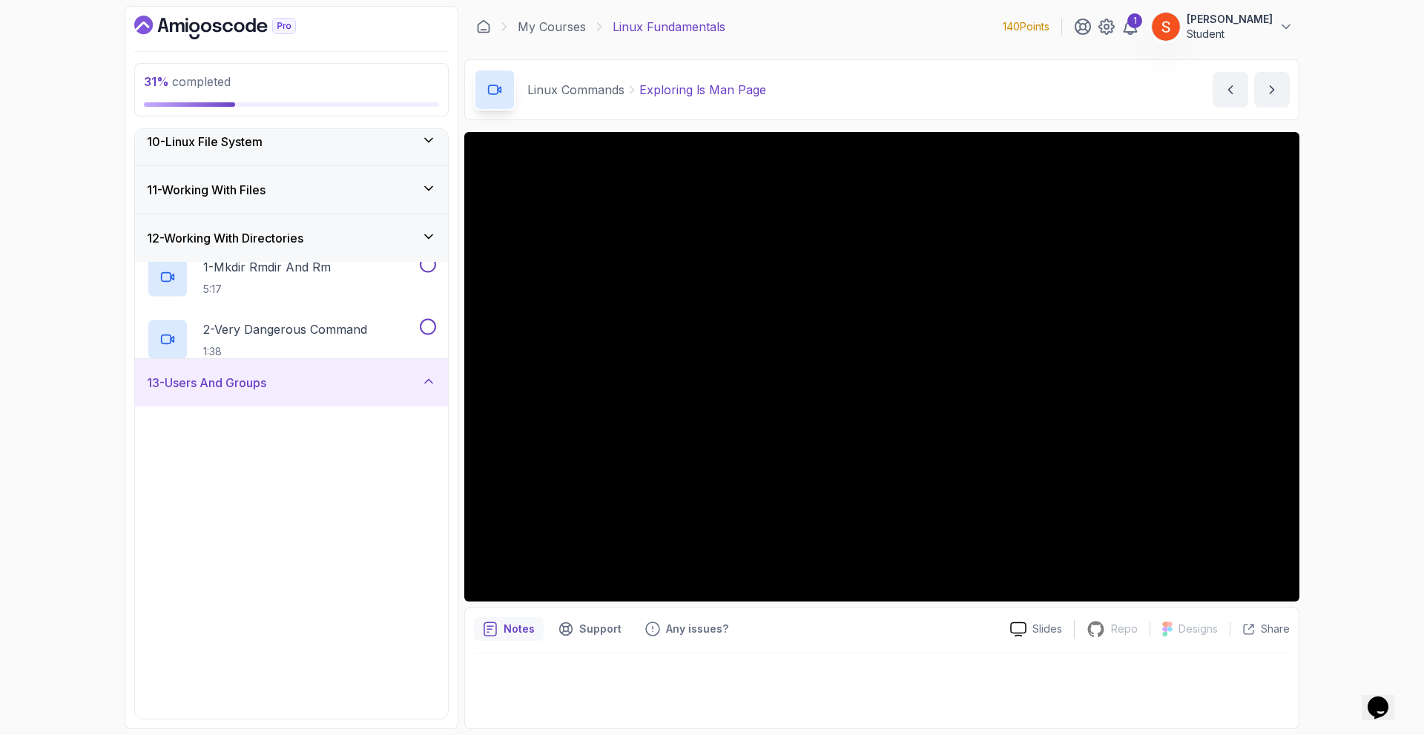
scroll to position [880, 0]
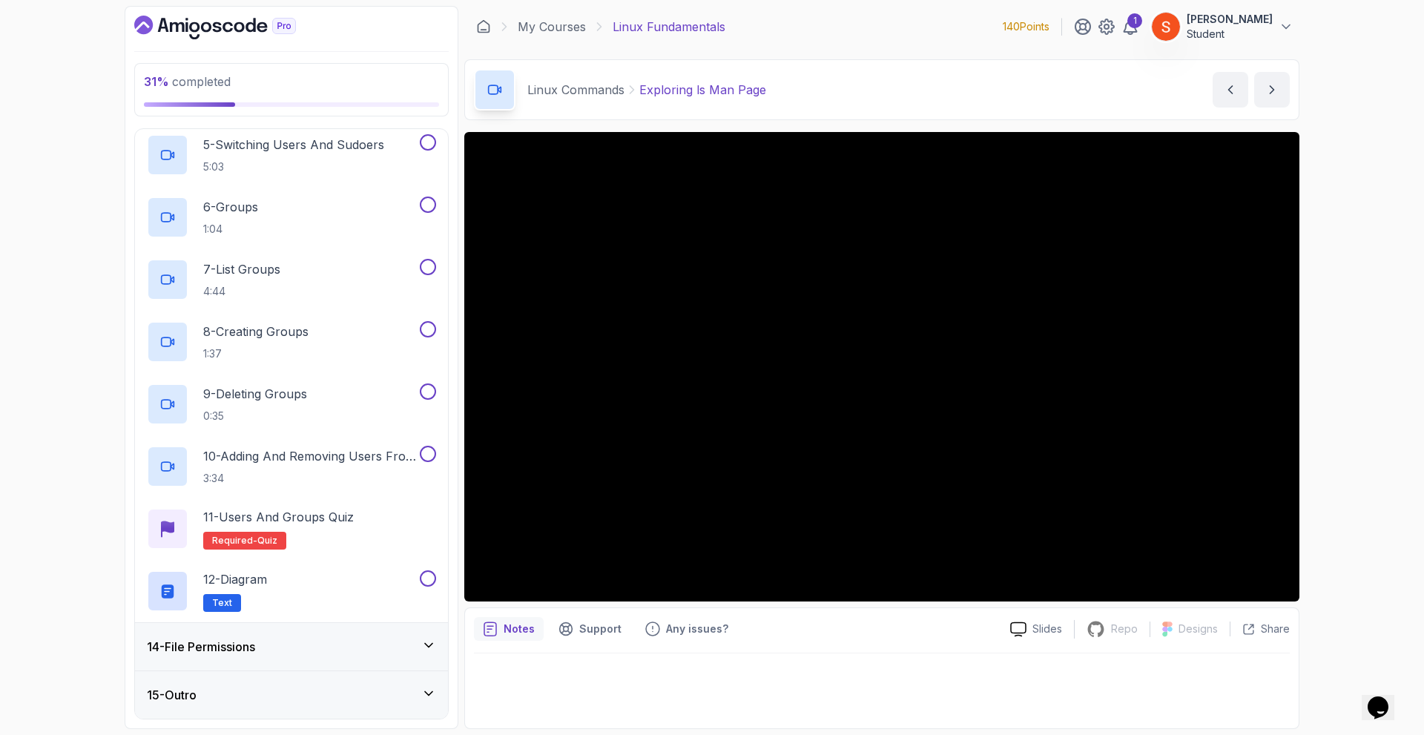
click at [237, 643] on h3 "14 - File Permissions" at bounding box center [201, 647] width 108 height 18
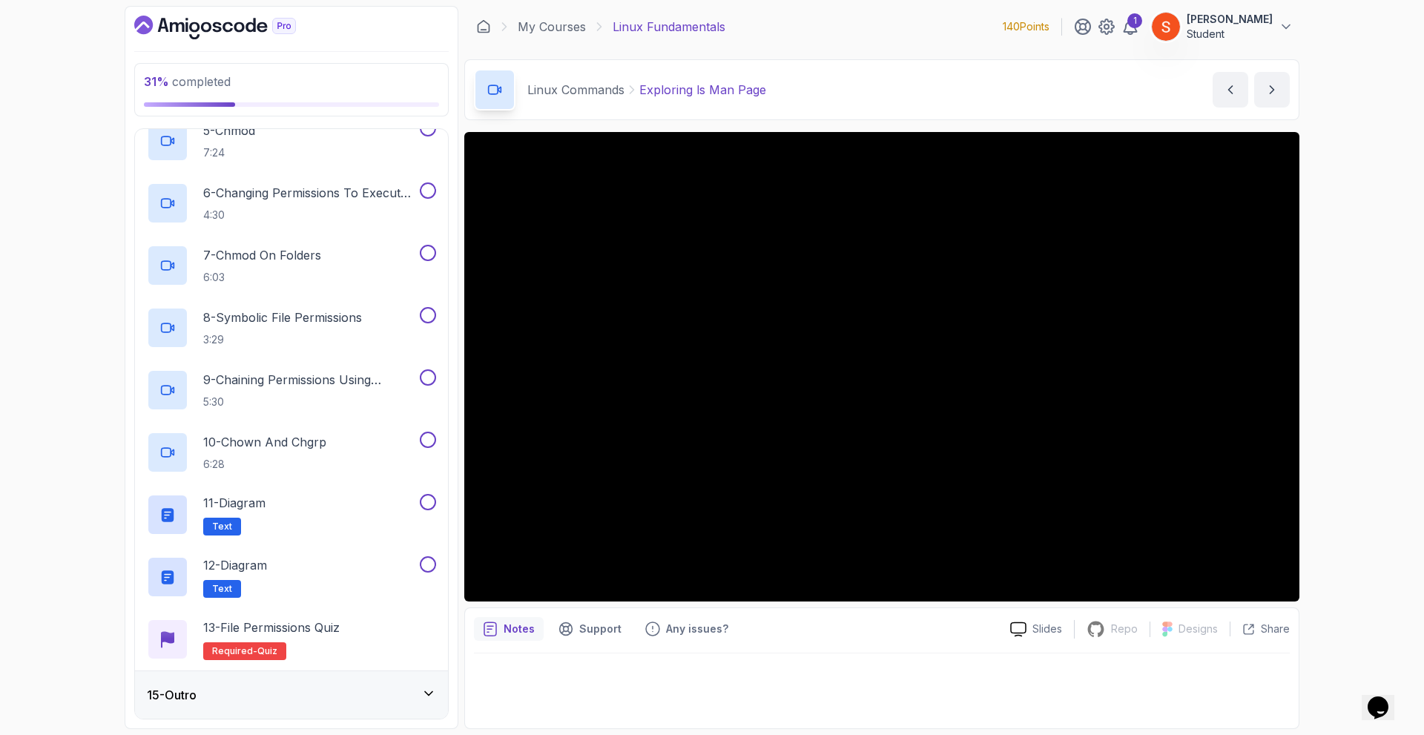
click at [206, 696] on div "15 - Outro" at bounding box center [291, 695] width 289 height 18
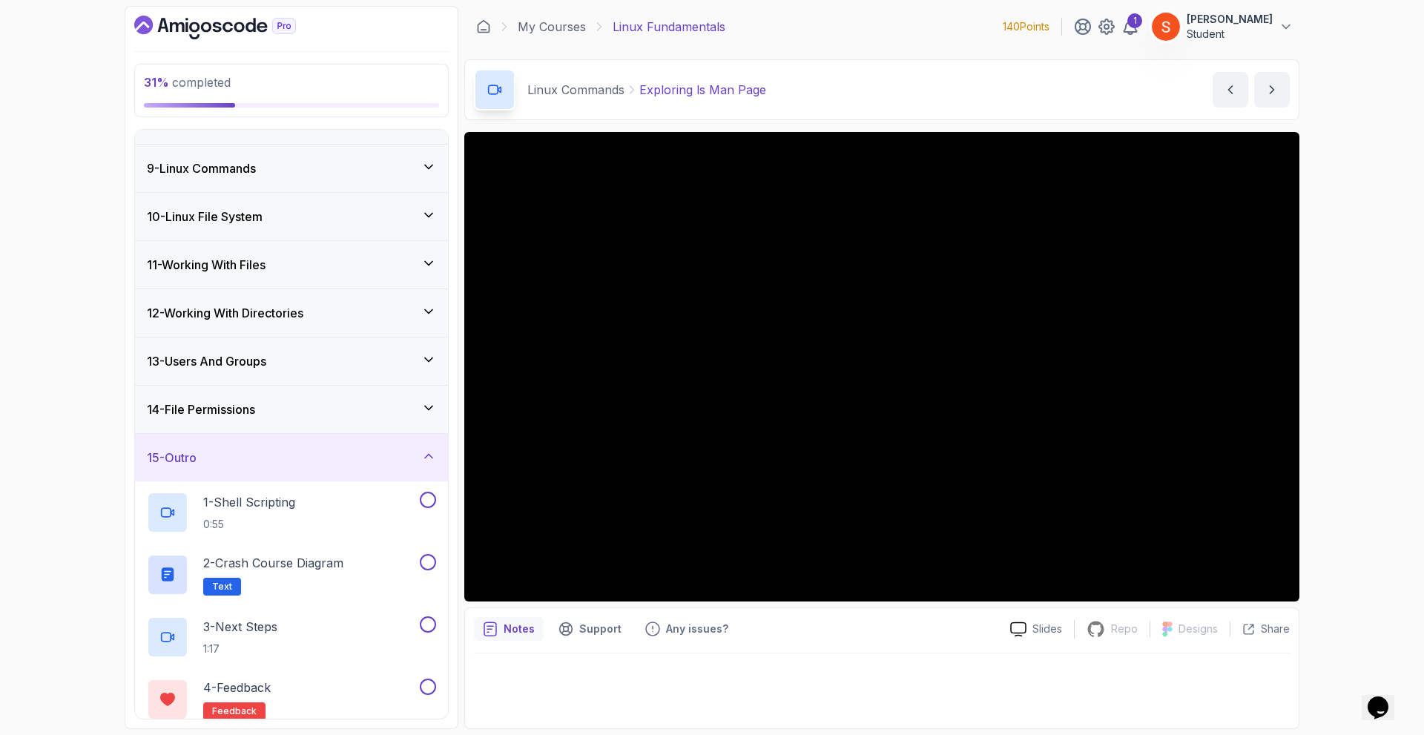
click at [261, 465] on div "15 - Outro" at bounding box center [291, 458] width 289 height 18
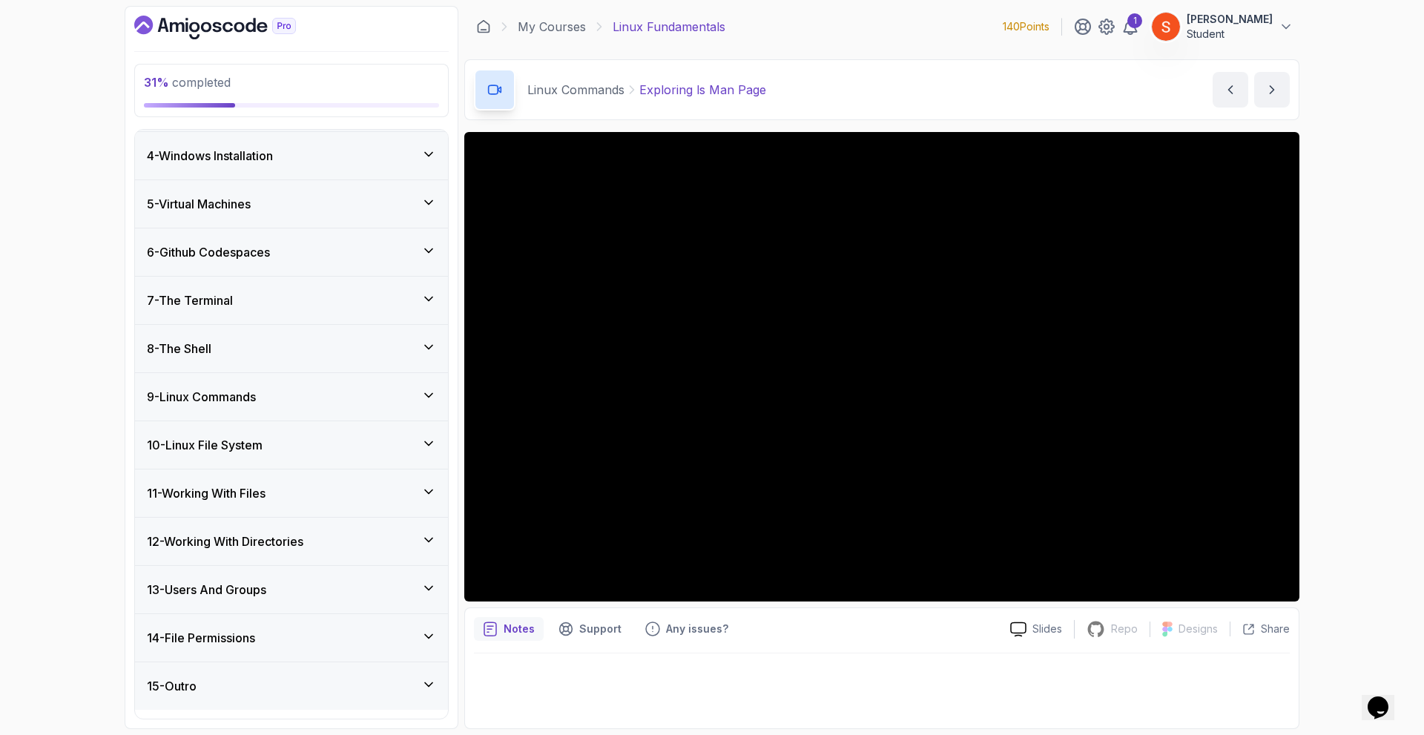
scroll to position [133, 0]
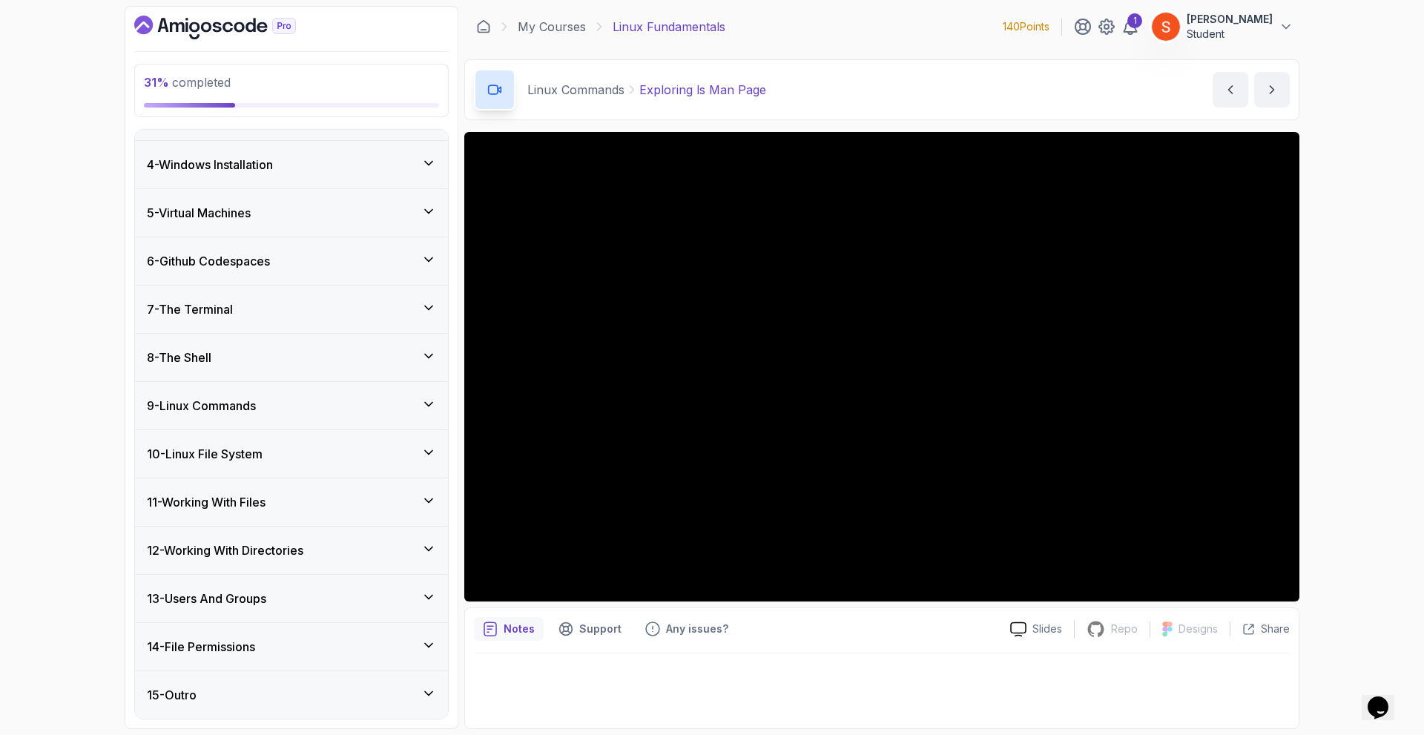
click at [208, 443] on div "10 - Linux File System" at bounding box center [291, 453] width 313 height 47
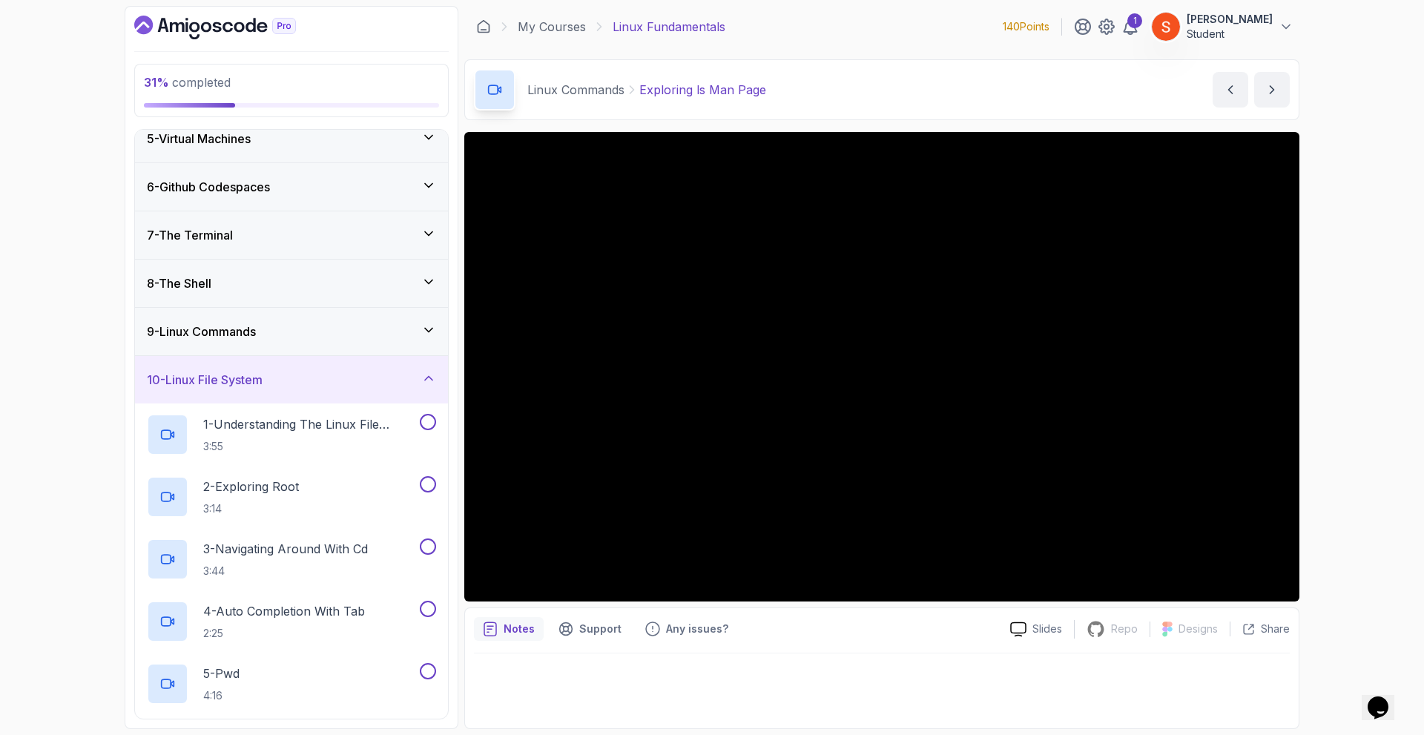
click at [234, 380] on h3 "10 - Linux File System" at bounding box center [205, 380] width 116 height 18
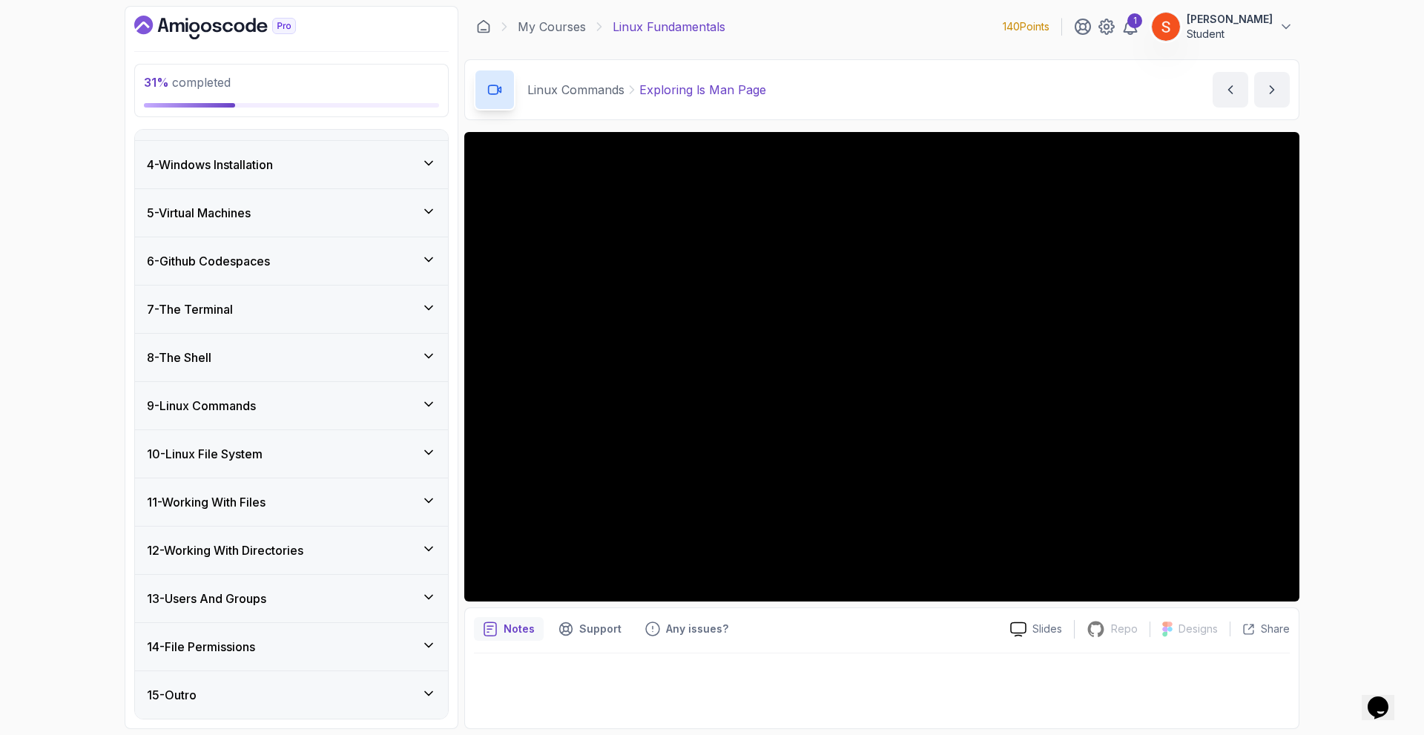
click at [233, 397] on h3 "9 - Linux Commands" at bounding box center [201, 406] width 109 height 18
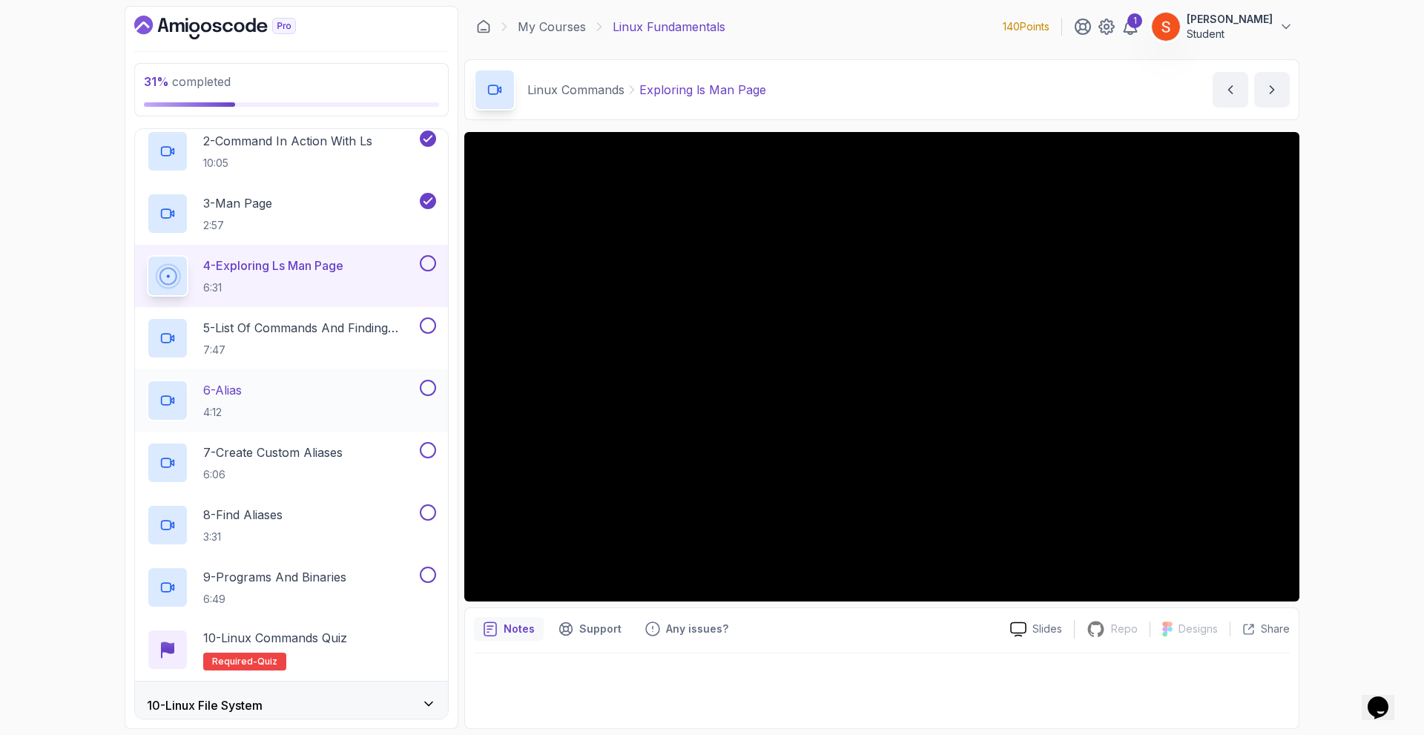
scroll to position [282, 0]
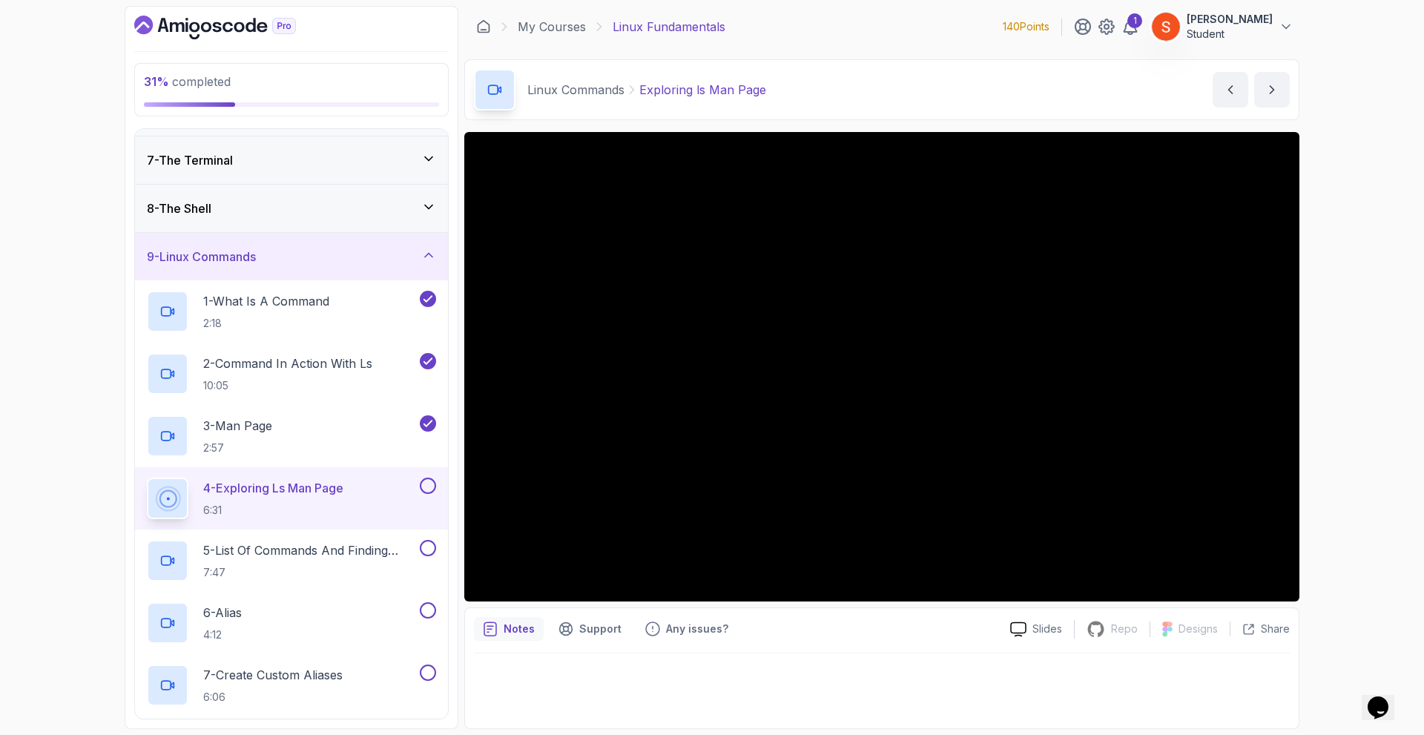
click at [404, 262] on div "9 - Linux Commands" at bounding box center [291, 257] width 289 height 18
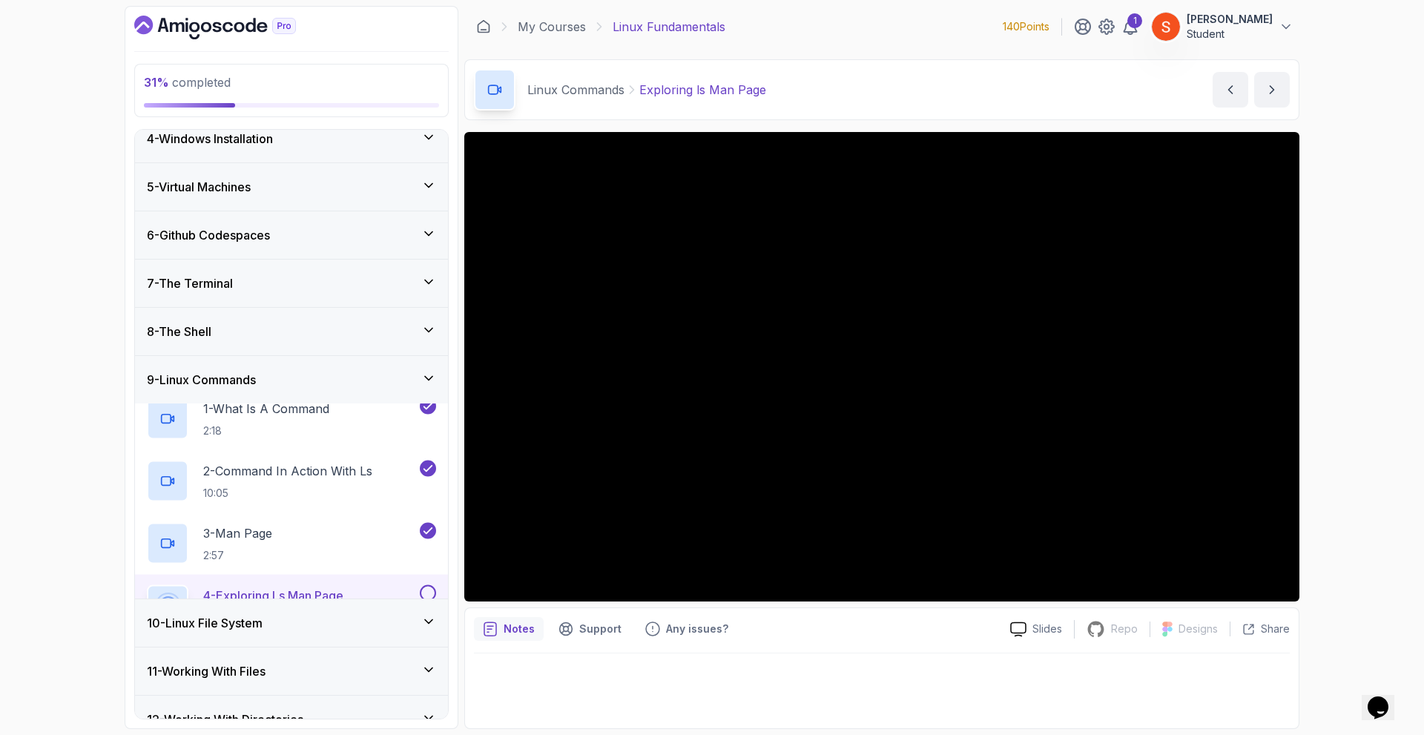
scroll to position [133, 0]
